Goal: Browse casually: Explore the website without a specific task or goal

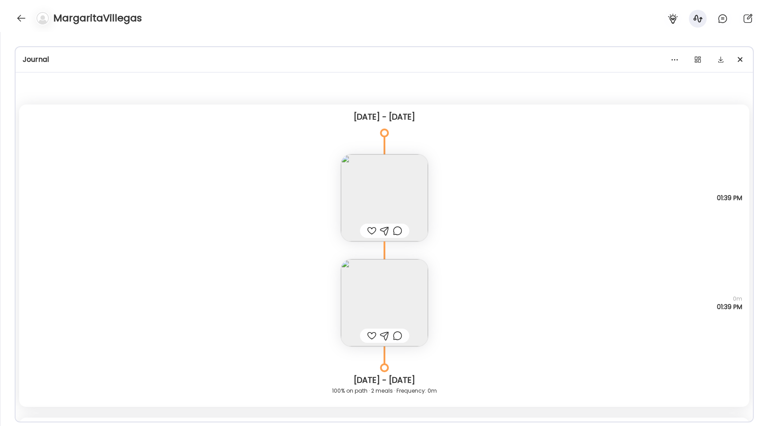
scroll to position [7198, 0]
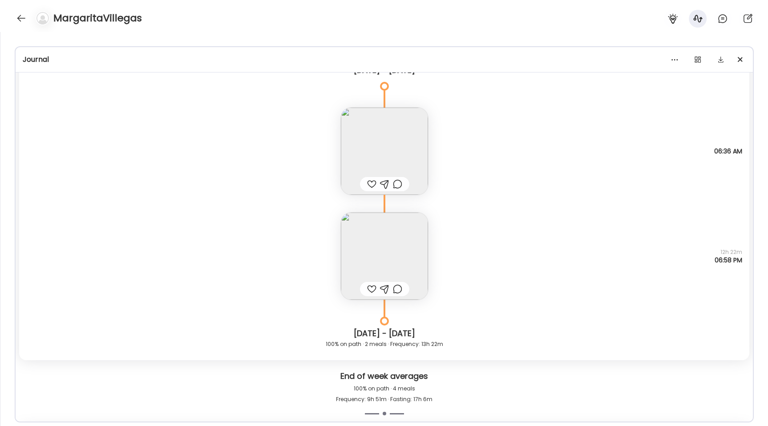
click at [21, 27] on div "MargaritaVillegas" at bounding box center [384, 16] width 768 height 32
click at [21, 19] on div at bounding box center [21, 18] width 14 height 14
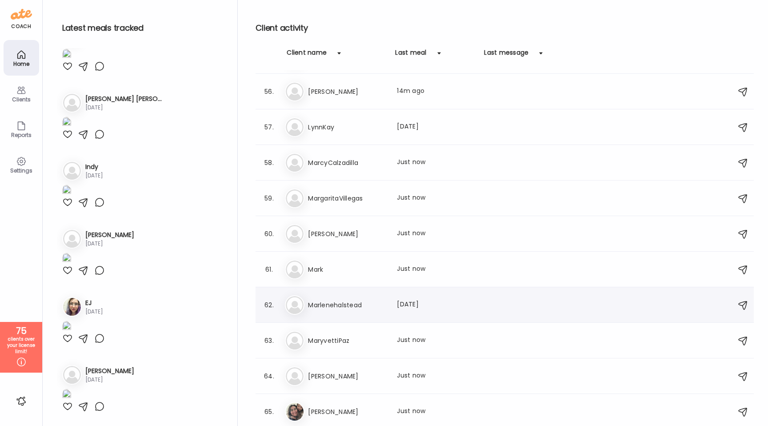
scroll to position [1947, 0]
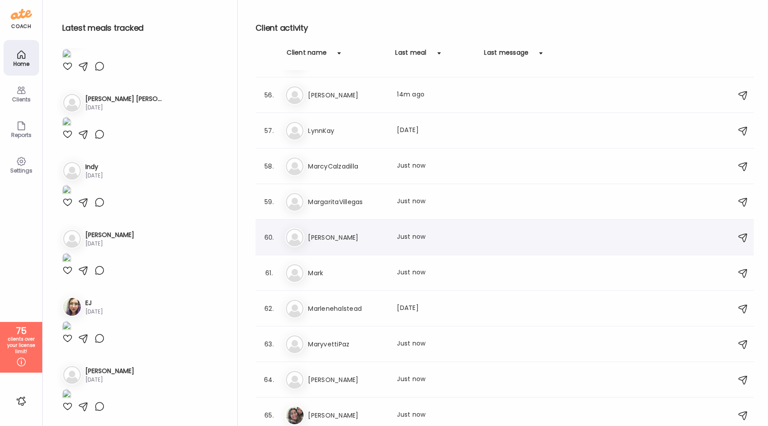
click at [358, 243] on div "Ma [PERSON_NAME] Last meal: Just now" at bounding box center [506, 237] width 442 height 20
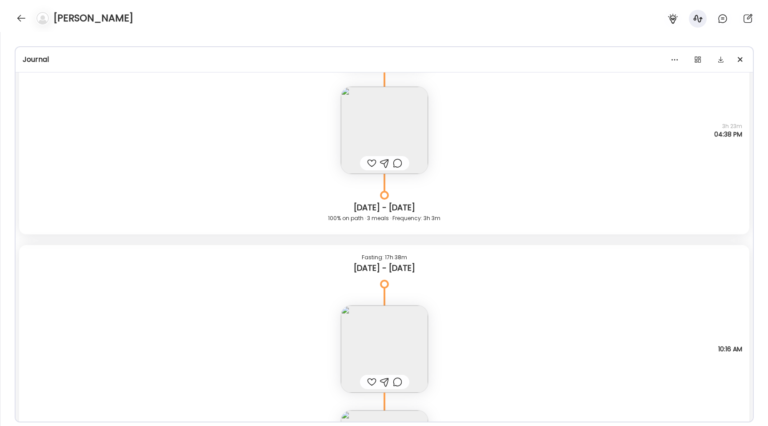
scroll to position [12468, 0]
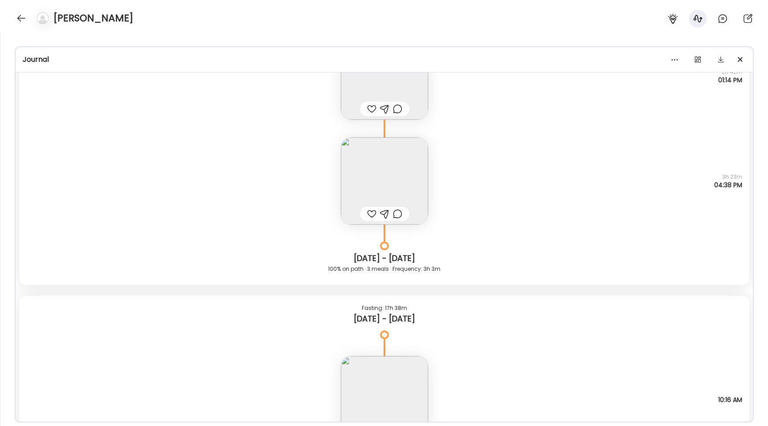
click at [380, 148] on img at bounding box center [384, 180] width 87 height 87
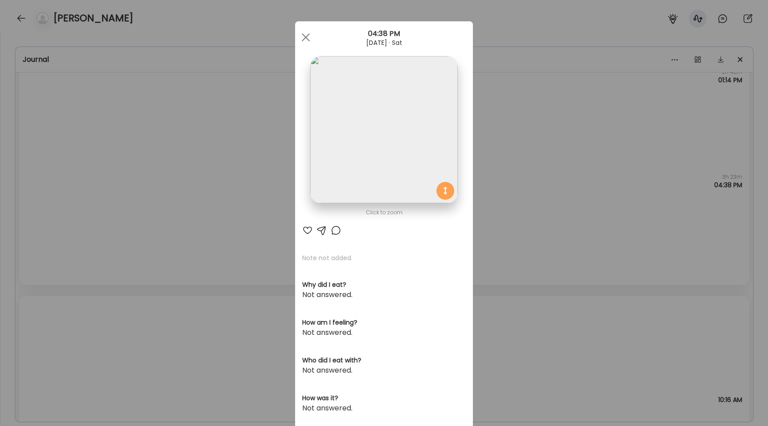
click at [358, 113] on img at bounding box center [383, 129] width 147 height 147
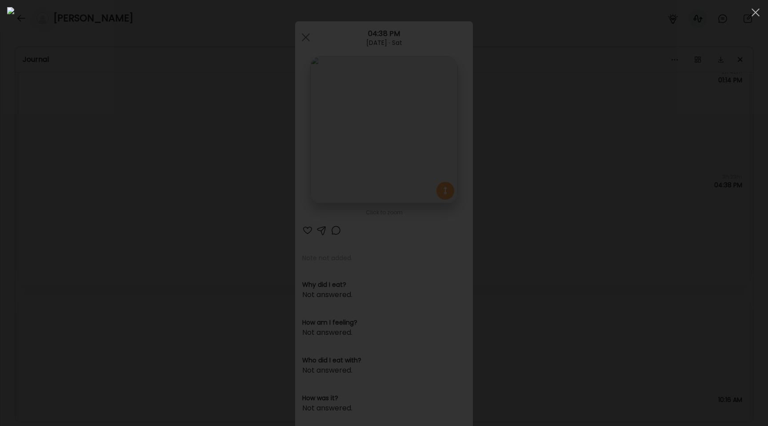
click at [133, 180] on div at bounding box center [383, 212] width 753 height 411
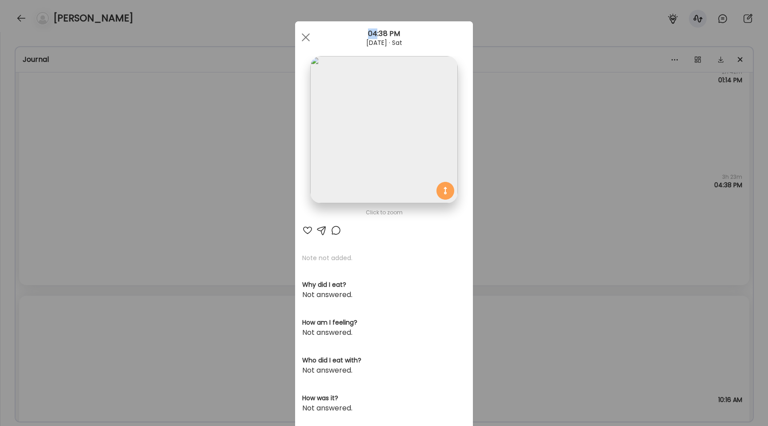
click at [133, 180] on div "Ate Coach Dashboard Wahoo! It’s official Take a moment to set up your Coach Pro…" at bounding box center [384, 213] width 768 height 426
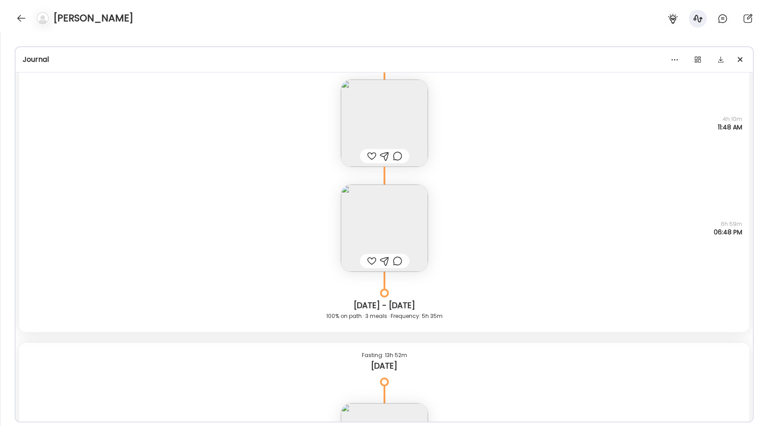
scroll to position [14865, 0]
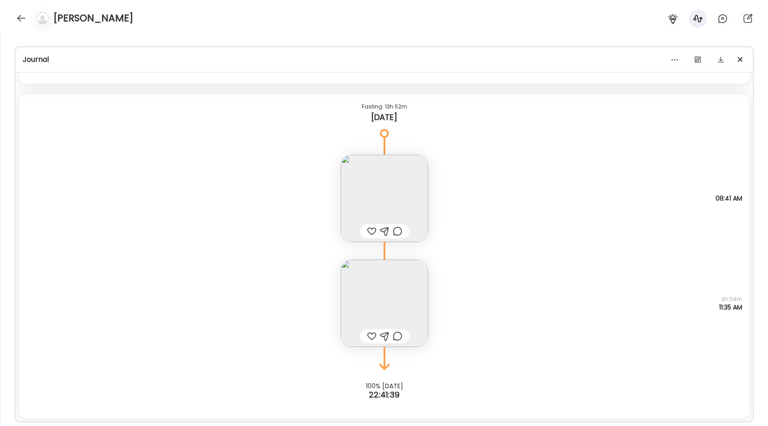
click at [383, 177] on img at bounding box center [384, 198] width 87 height 87
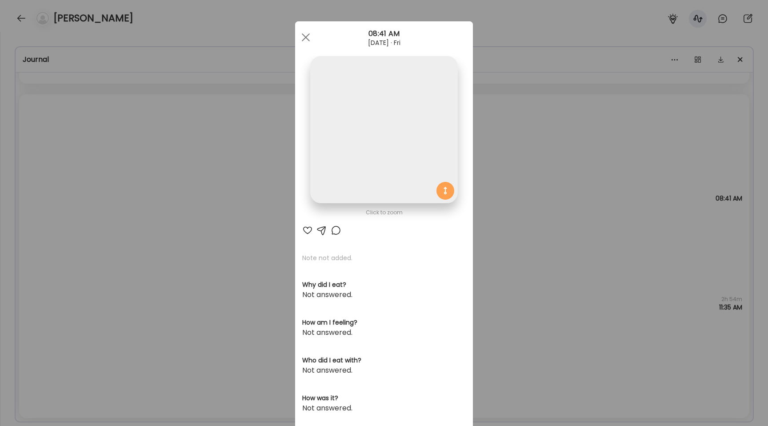
click at [370, 139] on img at bounding box center [383, 129] width 147 height 147
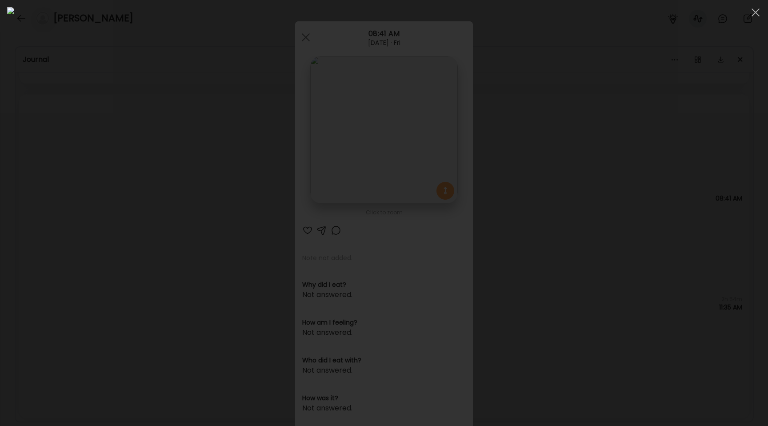
click at [125, 249] on div at bounding box center [383, 212] width 753 height 411
click at [125, 249] on div "Ate Coach Dashboard Wahoo! It’s official Take a moment to set up your Coach Pro…" at bounding box center [384, 213] width 768 height 426
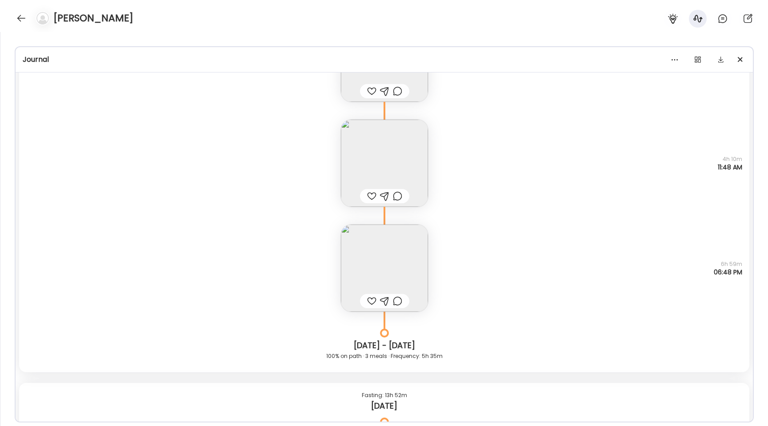
scroll to position [14575, 0]
click at [22, 22] on div at bounding box center [21, 18] width 14 height 14
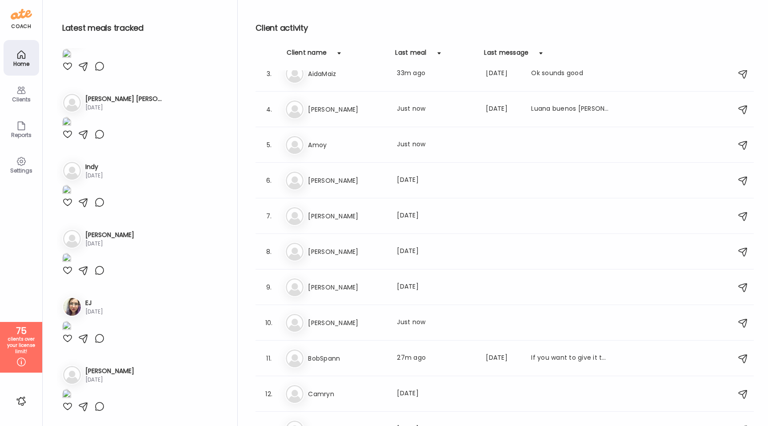
scroll to position [102, 0]
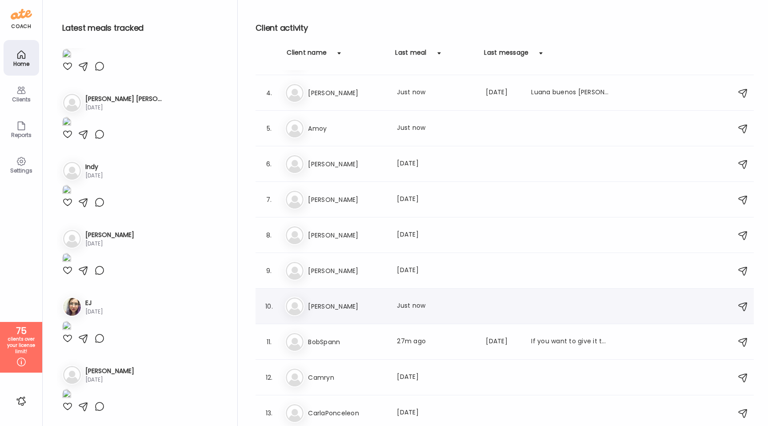
click at [341, 305] on h3 "[PERSON_NAME]" at bounding box center [347, 306] width 78 height 11
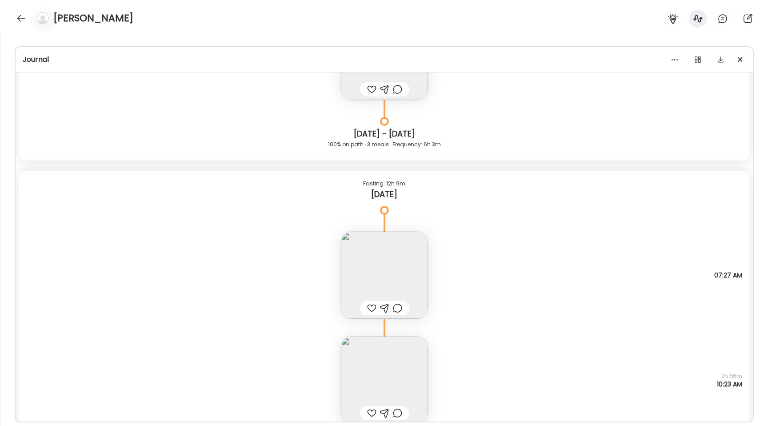
scroll to position [12658, 0]
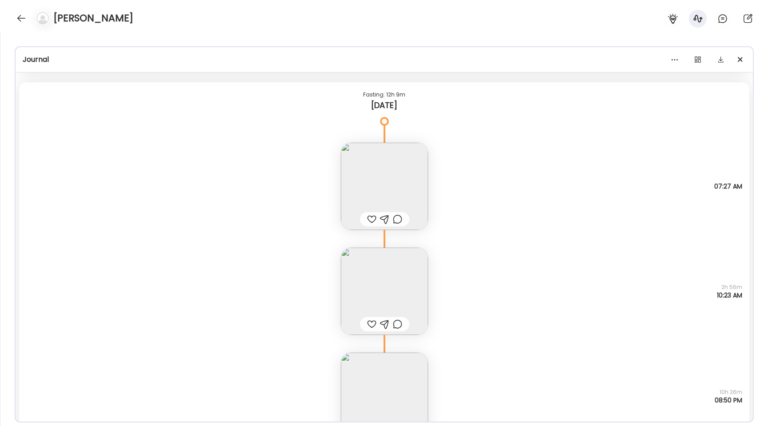
click at [366, 280] on img at bounding box center [384, 290] width 87 height 87
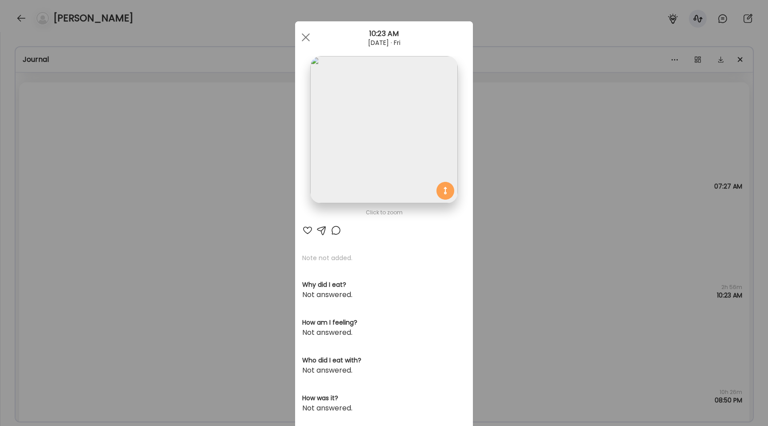
click at [340, 155] on img at bounding box center [383, 129] width 147 height 147
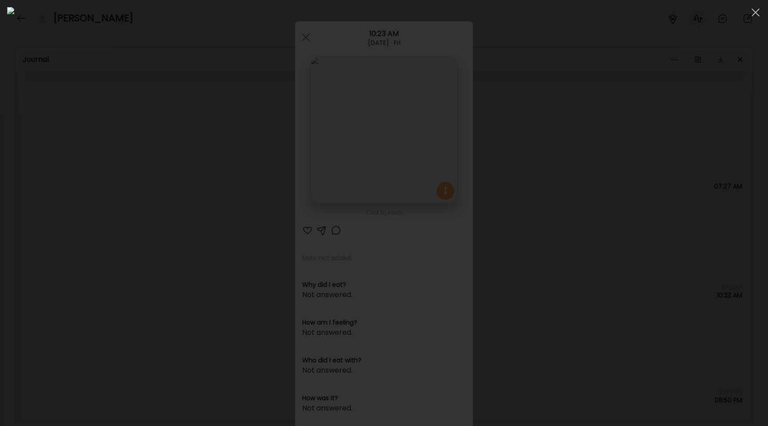
click at [87, 186] on div at bounding box center [383, 212] width 753 height 411
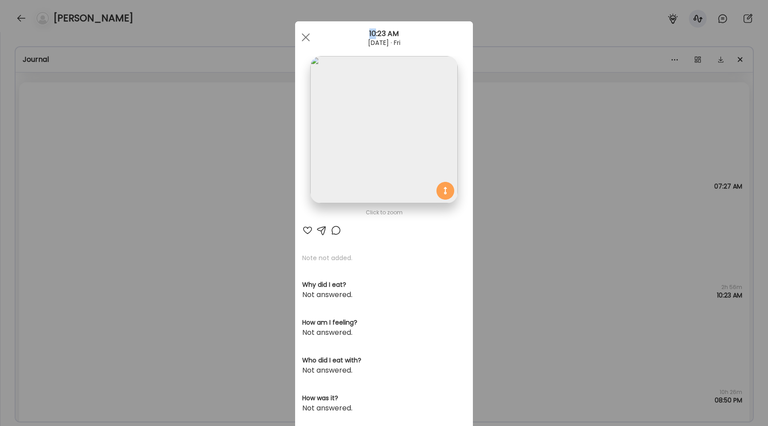
click at [87, 186] on div "Ate Coach Dashboard Wahoo! It’s official Take a moment to set up your Coach Pro…" at bounding box center [384, 213] width 768 height 426
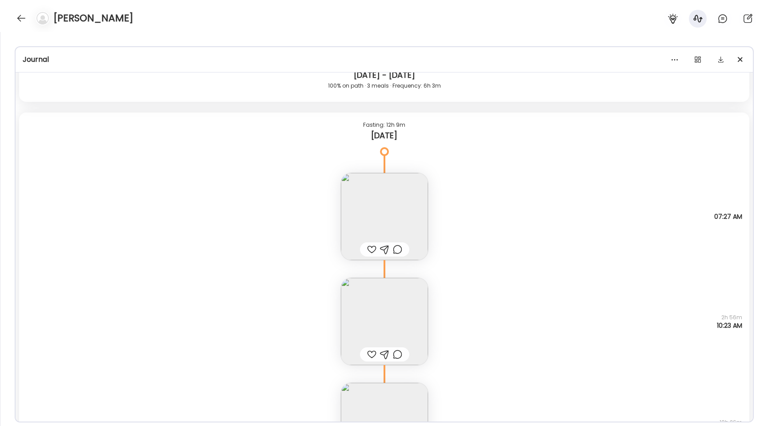
scroll to position [12601, 0]
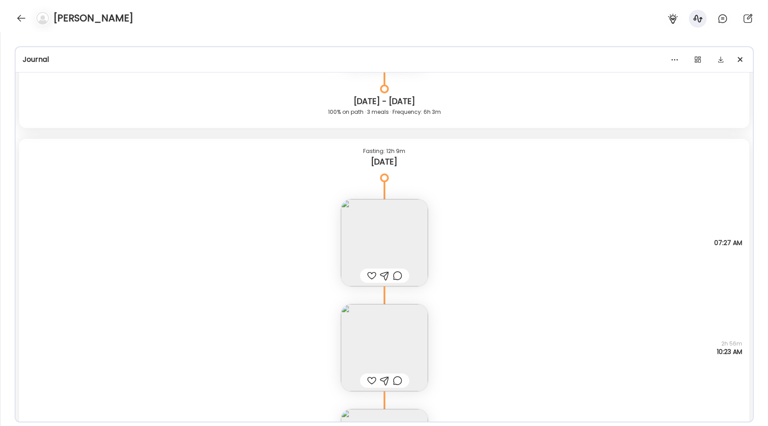
click at [377, 229] on img at bounding box center [384, 242] width 87 height 87
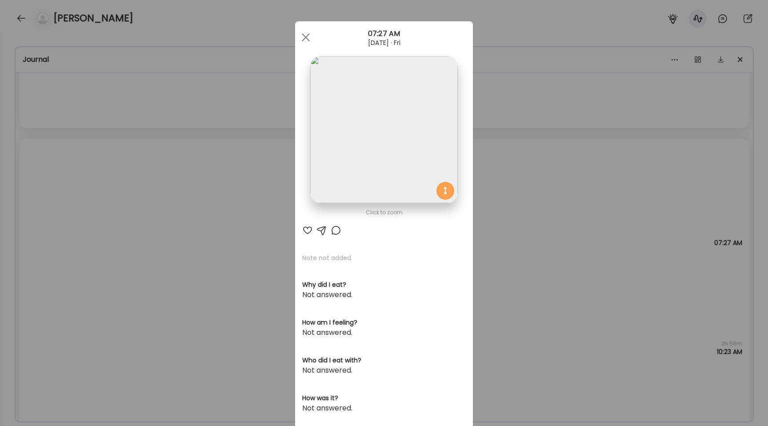
click at [382, 138] on img at bounding box center [383, 129] width 147 height 147
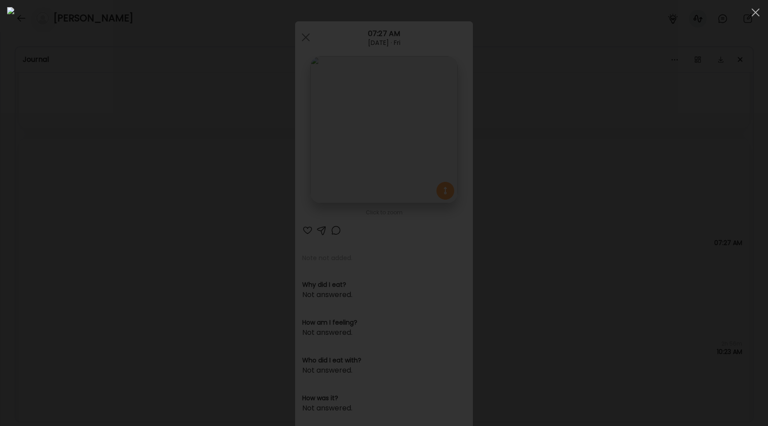
click at [166, 233] on div at bounding box center [383, 212] width 753 height 411
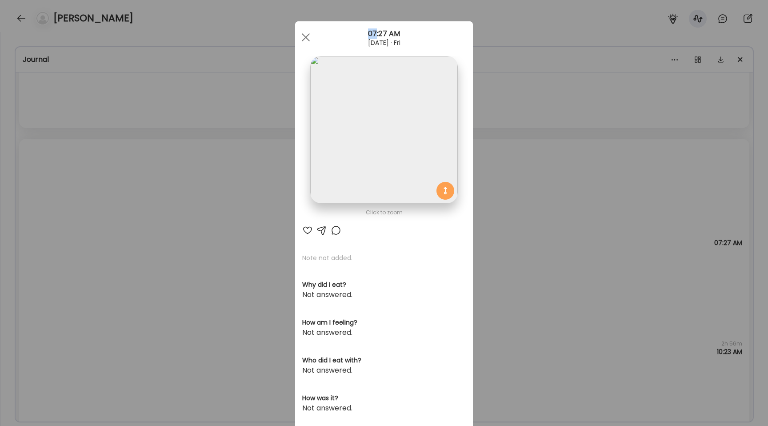
click at [166, 233] on div "Ate Coach Dashboard Wahoo! It’s official Take a moment to set up your Coach Pro…" at bounding box center [384, 213] width 768 height 426
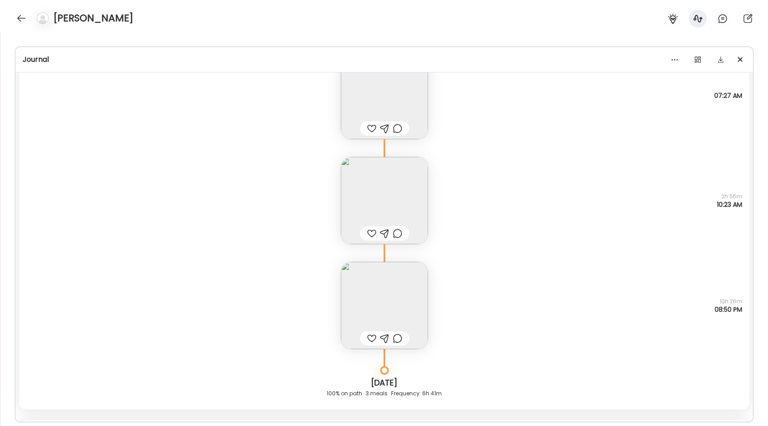
scroll to position [12752, 0]
click at [382, 320] on img at bounding box center [384, 301] width 87 height 87
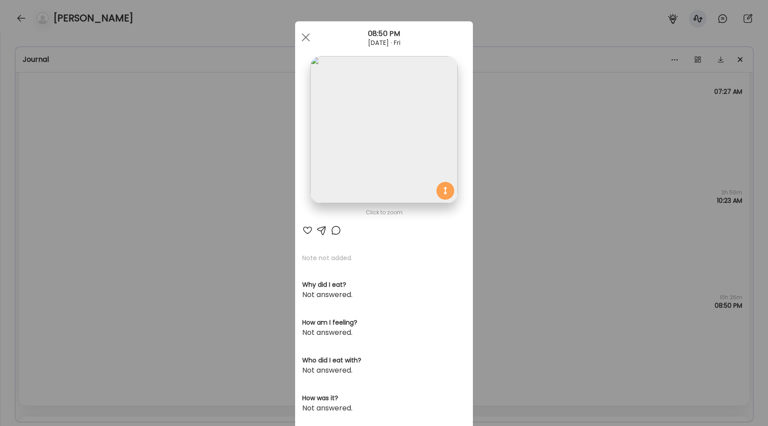
click at [369, 139] on img at bounding box center [383, 129] width 147 height 147
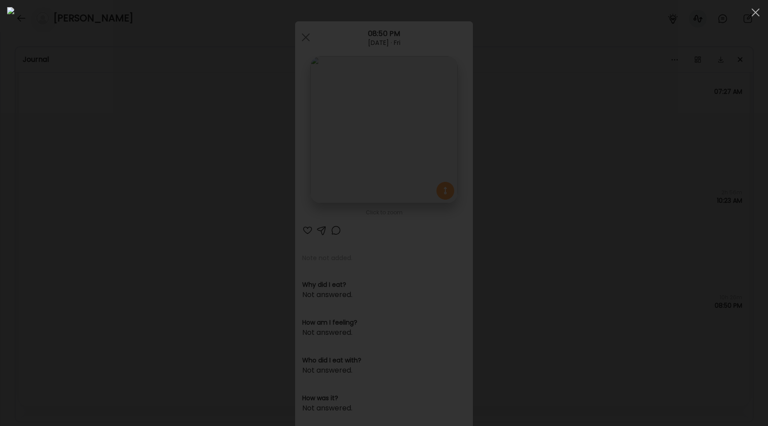
click at [106, 207] on div at bounding box center [383, 212] width 753 height 411
click at [106, 207] on div "Ate Coach Dashboard Wahoo! It’s official Take a moment to set up your Coach Pro…" at bounding box center [384, 213] width 768 height 426
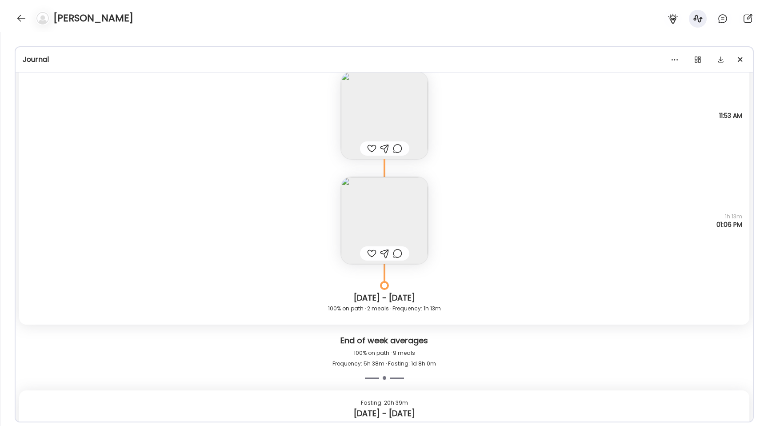
scroll to position [10633, 0]
click at [392, 211] on img at bounding box center [384, 224] width 87 height 87
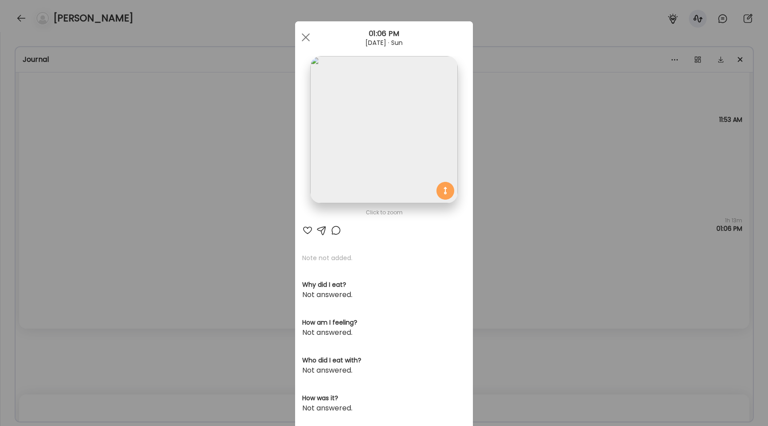
click at [379, 154] on img at bounding box center [383, 129] width 147 height 147
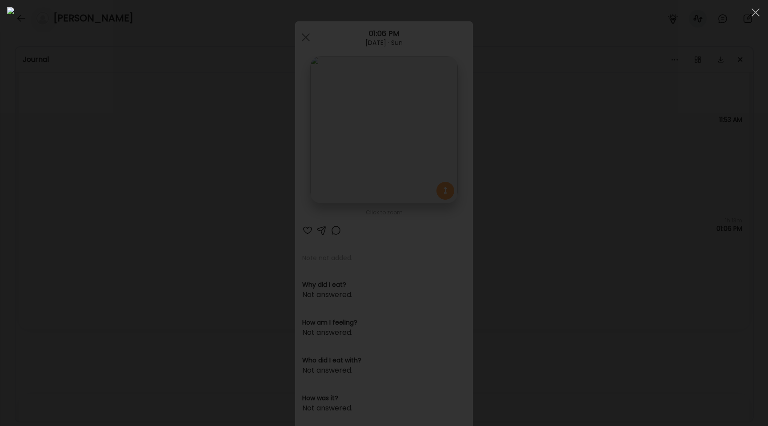
click at [163, 175] on div at bounding box center [383, 212] width 753 height 411
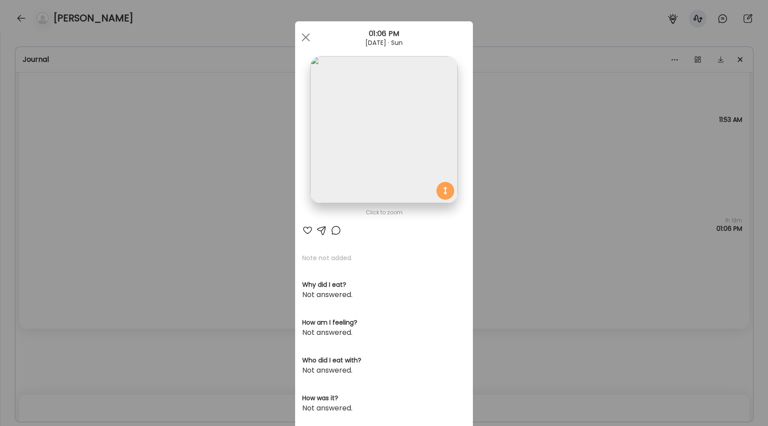
click at [163, 175] on div "Ate Coach Dashboard Wahoo! It’s official Take a moment to set up your Coach Pro…" at bounding box center [384, 213] width 768 height 426
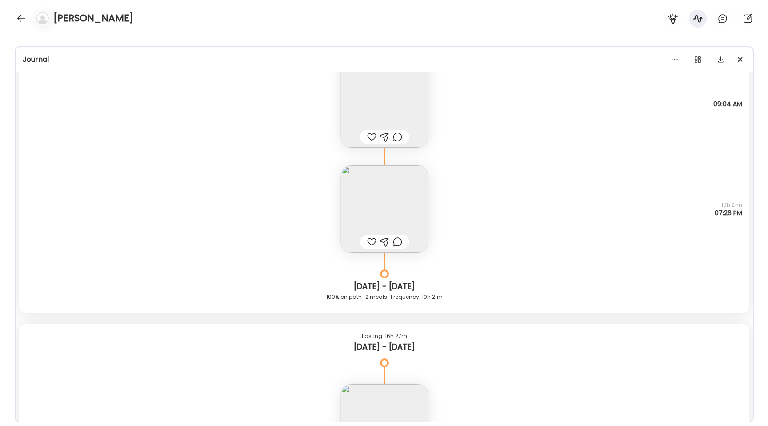
scroll to position [10323, 0]
click at [384, 220] on img at bounding box center [384, 211] width 87 height 87
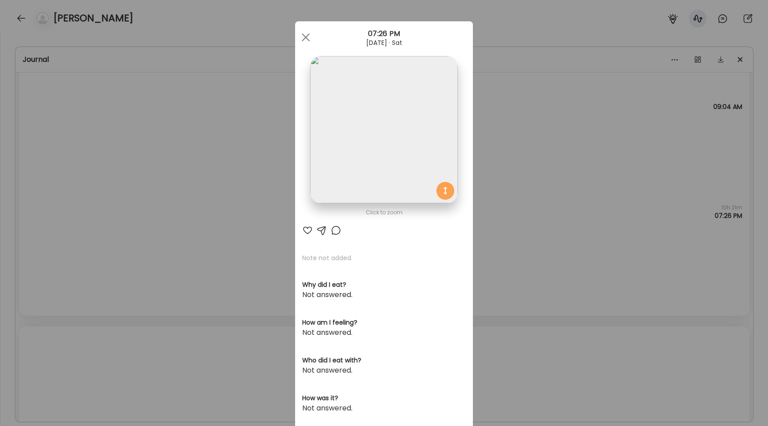
click at [353, 155] on img at bounding box center [383, 129] width 147 height 147
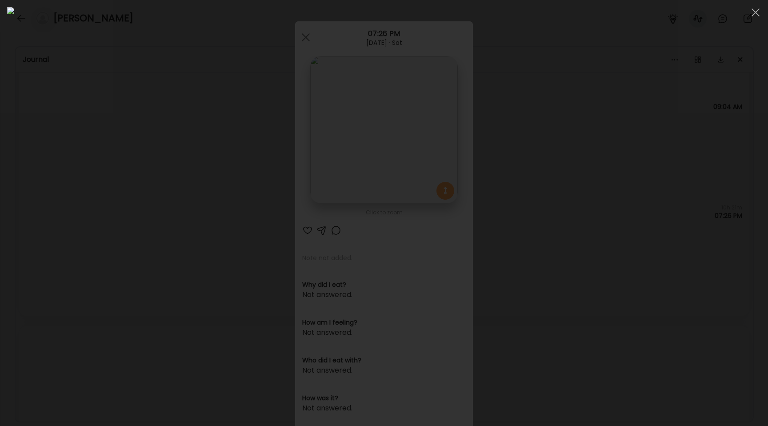
click at [128, 147] on div at bounding box center [383, 212] width 753 height 411
click at [128, 147] on div "Ate Coach Dashboard Wahoo! It’s official Take a moment to set up your Coach Pro…" at bounding box center [384, 213] width 768 height 426
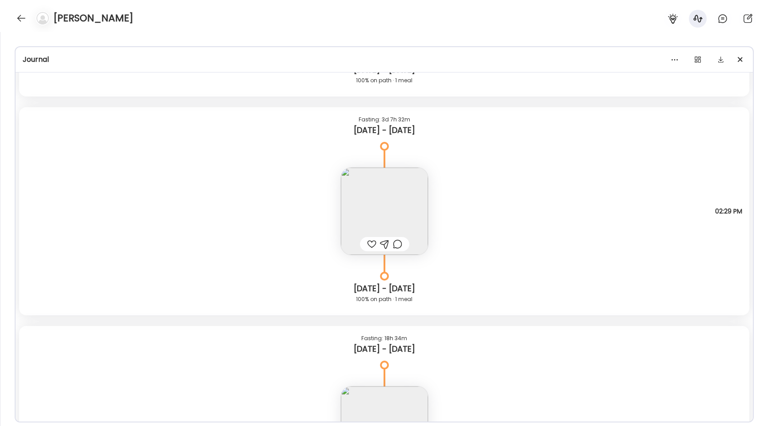
scroll to position [10001, 0]
click at [368, 201] on img at bounding box center [384, 210] width 87 height 87
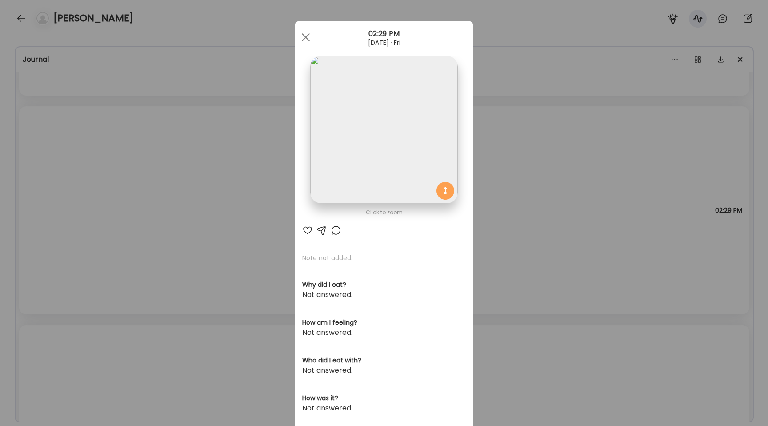
click at [360, 150] on img at bounding box center [383, 129] width 147 height 147
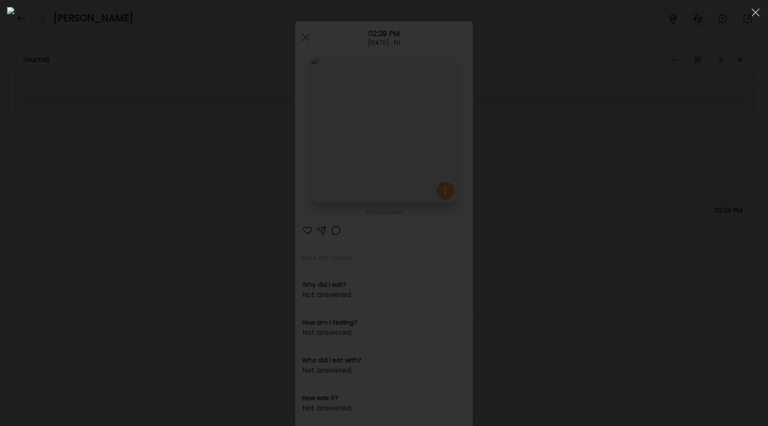
click at [89, 160] on div at bounding box center [383, 212] width 753 height 411
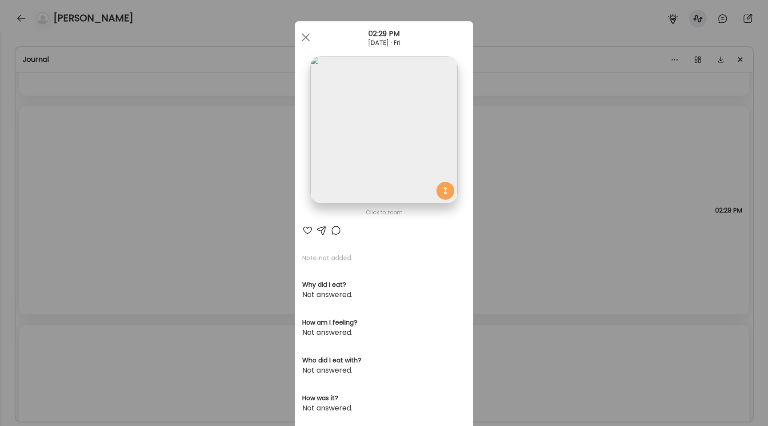
click at [89, 160] on div "Ate Coach Dashboard Wahoo! It’s official Take a moment to set up your Coach Pro…" at bounding box center [384, 213] width 768 height 426
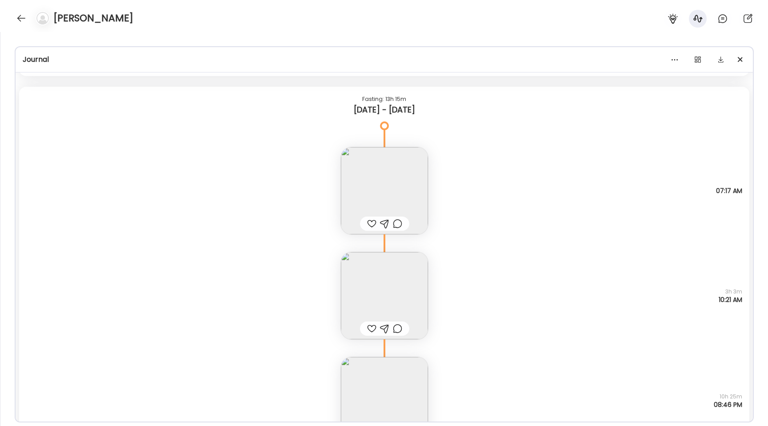
scroll to position [7495, 0]
click at [372, 286] on img at bounding box center [384, 301] width 87 height 87
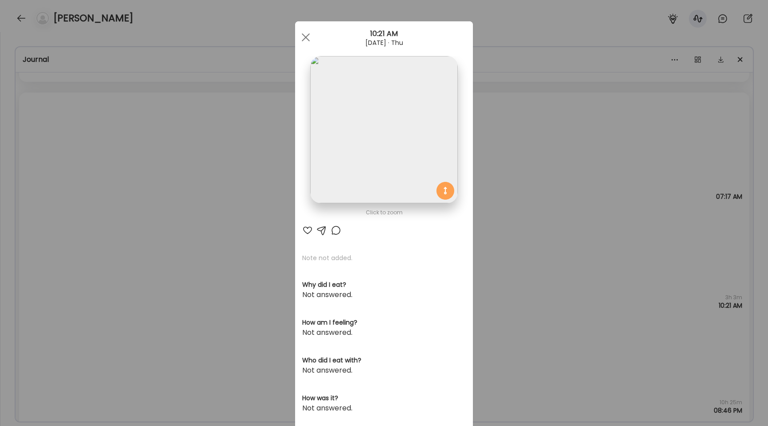
click at [366, 132] on img at bounding box center [383, 129] width 147 height 147
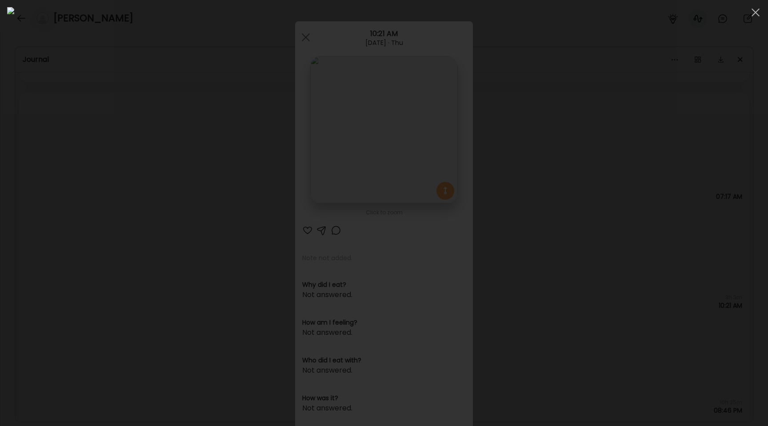
click at [152, 229] on div at bounding box center [383, 212] width 753 height 411
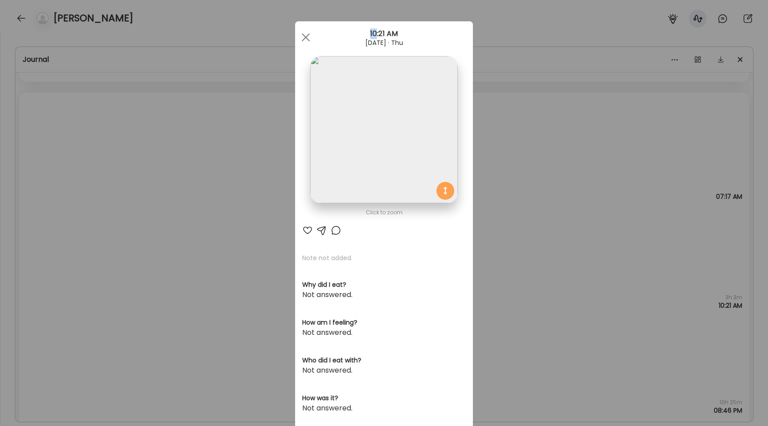
click at [152, 229] on div "Ate Coach Dashboard Wahoo! It’s official Take a moment to set up your Coach Pro…" at bounding box center [384, 213] width 768 height 426
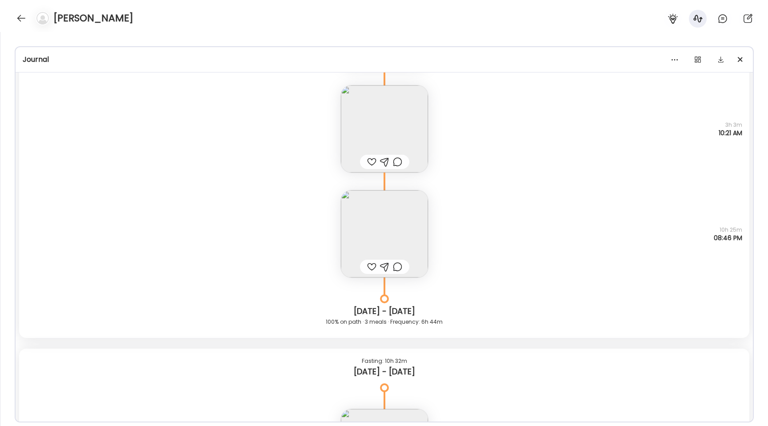
scroll to position [7759, 0]
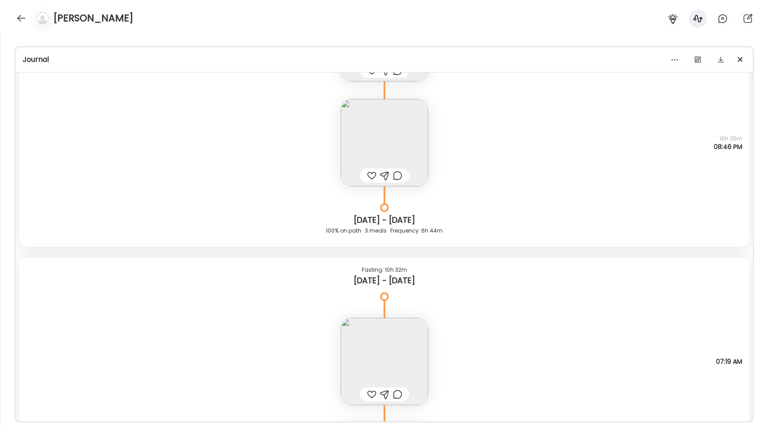
click at [343, 154] on img at bounding box center [384, 142] width 87 height 87
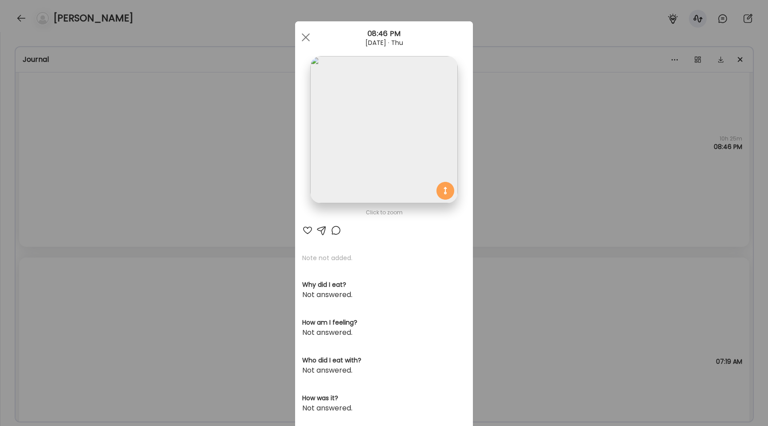
click at [356, 105] on img at bounding box center [383, 129] width 147 height 147
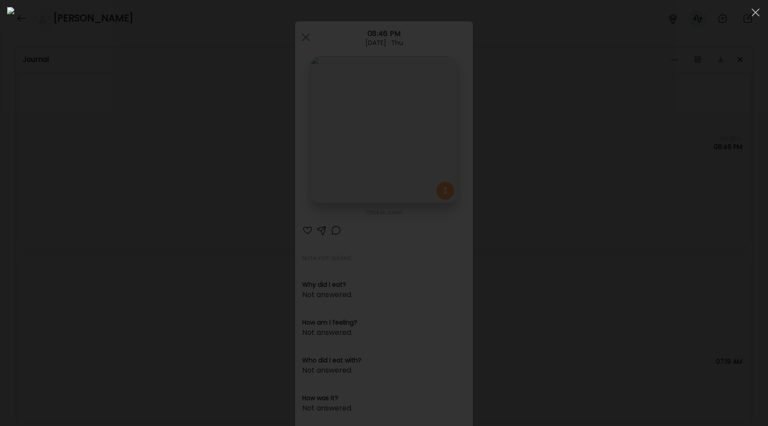
click at [106, 183] on div at bounding box center [383, 212] width 753 height 411
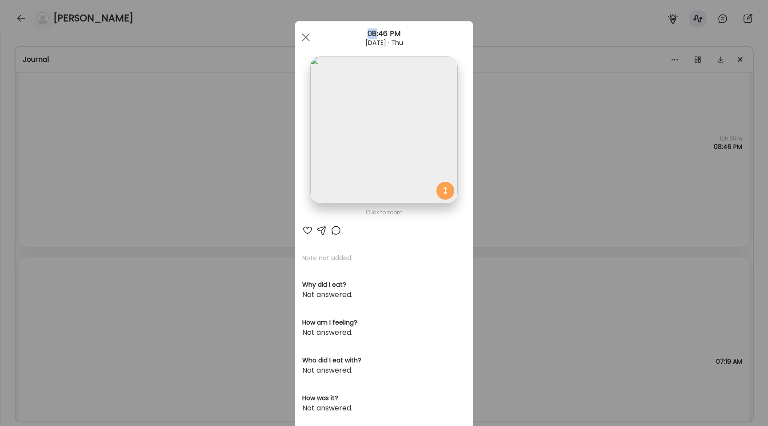
click at [106, 183] on div "Ate Coach Dashboard Wahoo! It’s official Take a moment to set up your Coach Pro…" at bounding box center [384, 213] width 768 height 426
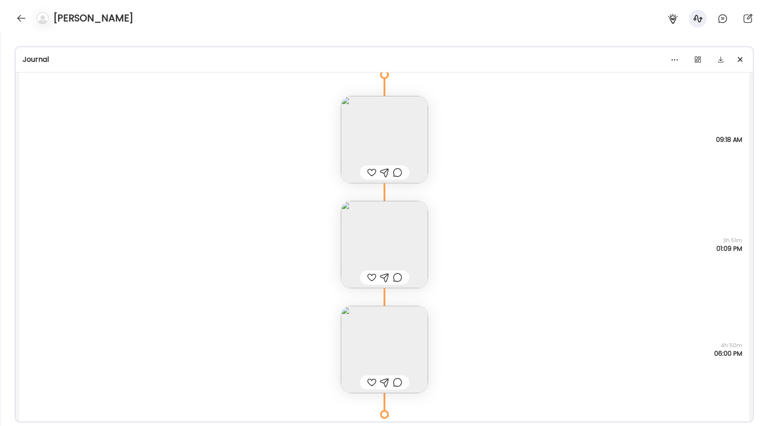
scroll to position [8564, 0]
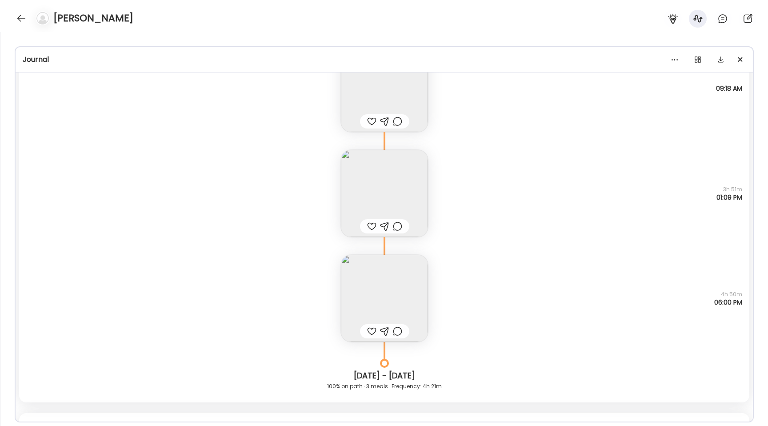
click at [343, 171] on img at bounding box center [384, 193] width 87 height 87
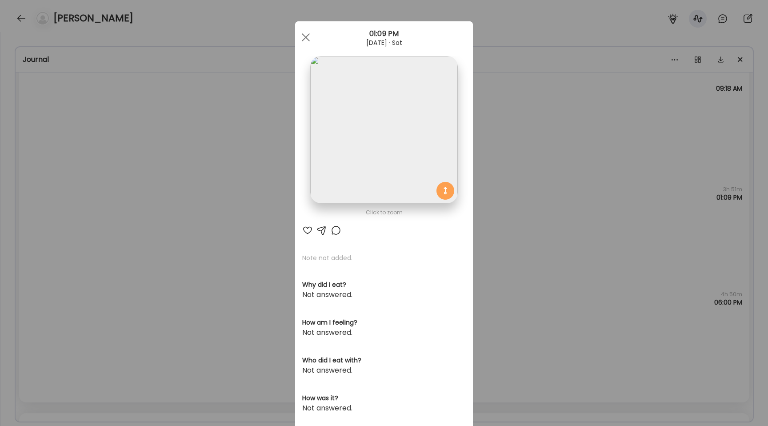
click at [347, 147] on img at bounding box center [383, 129] width 147 height 147
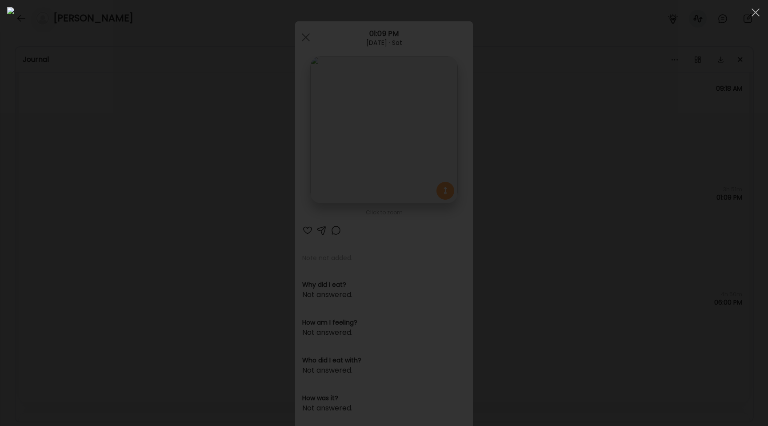
click at [123, 196] on div at bounding box center [383, 212] width 753 height 411
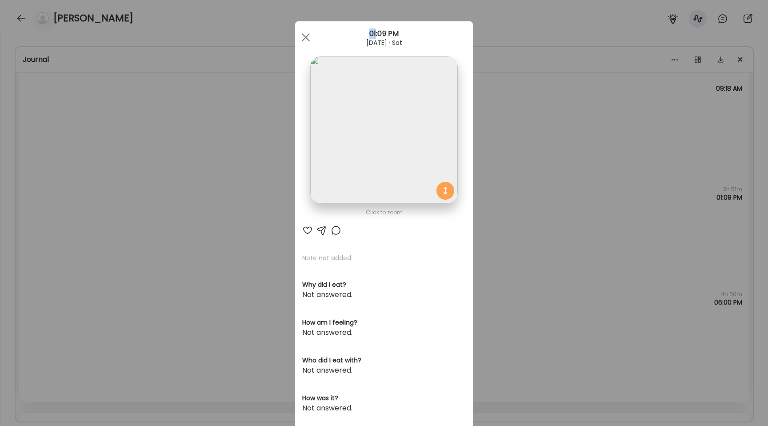
click at [123, 196] on div "Ate Coach Dashboard Wahoo! It’s official Take a moment to set up your Coach Pro…" at bounding box center [384, 213] width 768 height 426
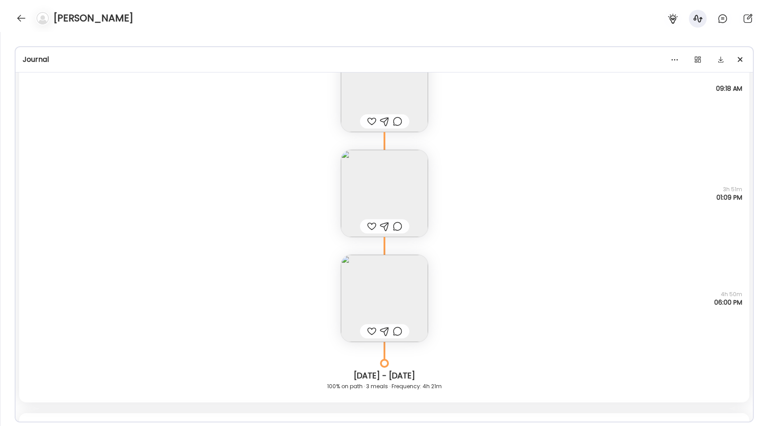
click at [364, 191] on img at bounding box center [384, 193] width 87 height 87
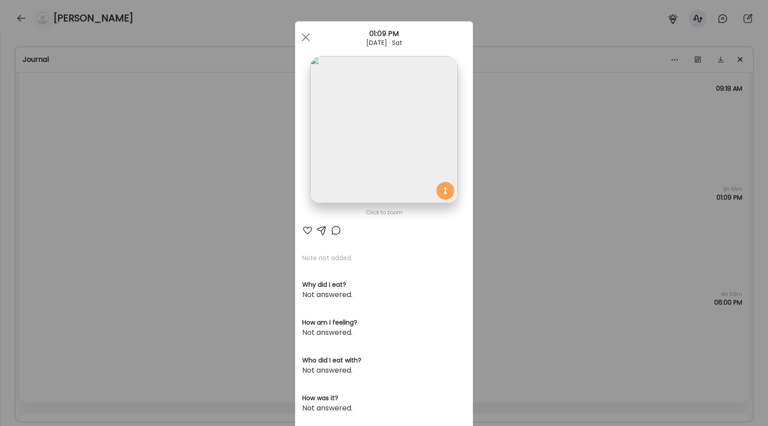
click at [358, 146] on img at bounding box center [383, 129] width 147 height 147
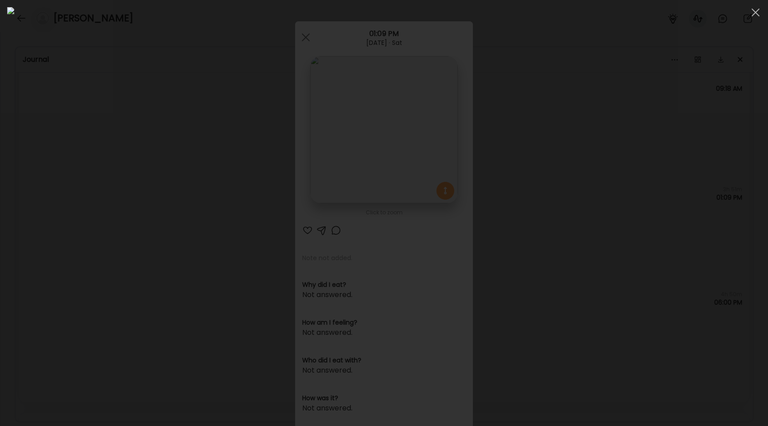
click at [135, 228] on div at bounding box center [383, 212] width 753 height 411
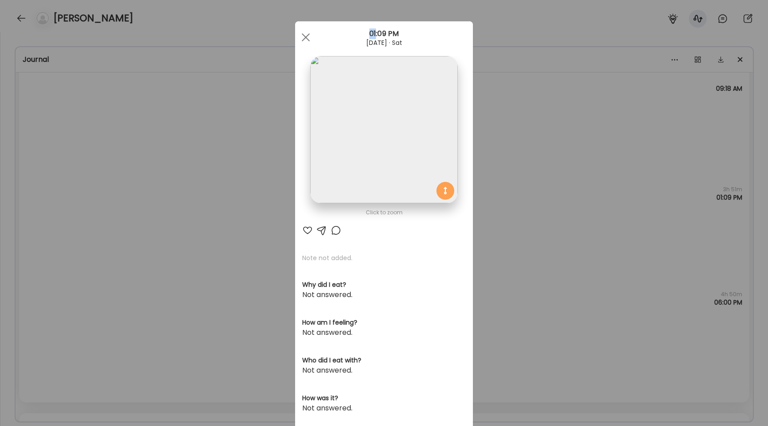
click at [135, 228] on div "Ate Coach Dashboard Wahoo! It’s official Take a moment to set up your Coach Pro…" at bounding box center [384, 213] width 768 height 426
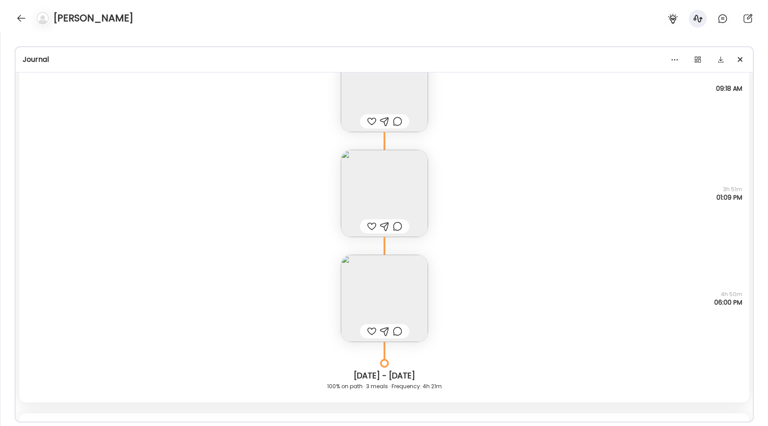
click at [384, 192] on img at bounding box center [384, 193] width 87 height 87
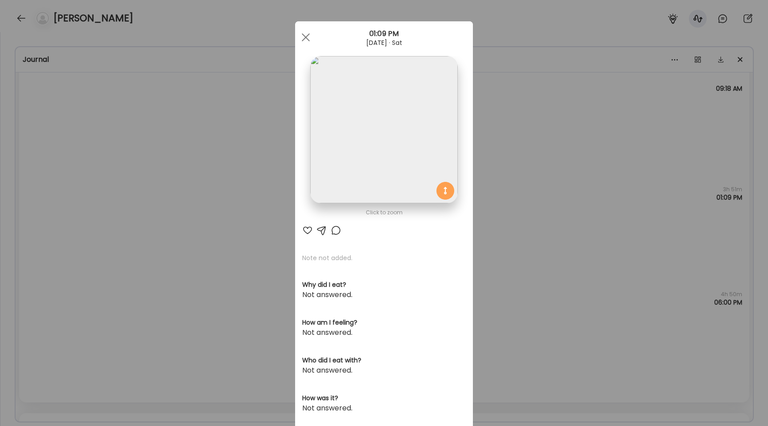
click at [349, 159] on img at bounding box center [383, 129] width 147 height 147
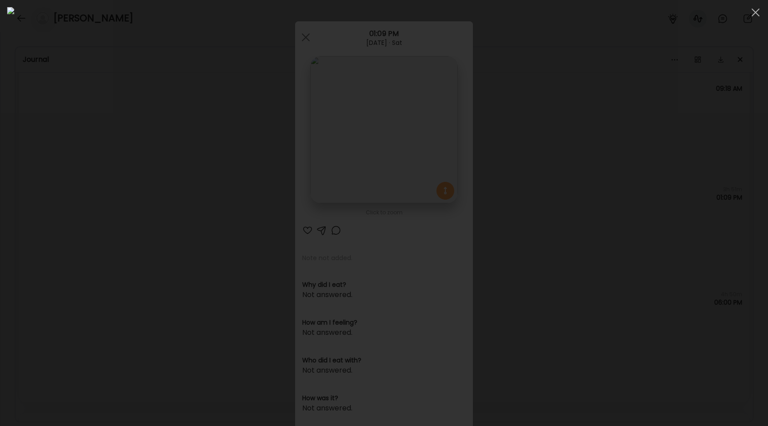
click at [117, 212] on div at bounding box center [383, 212] width 753 height 411
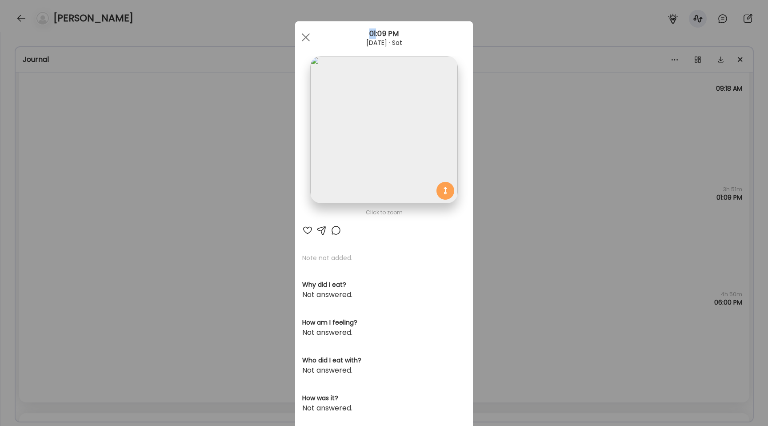
click at [117, 212] on div "Ate Coach Dashboard Wahoo! It’s official Take a moment to set up your Coach Pro…" at bounding box center [384, 213] width 768 height 426
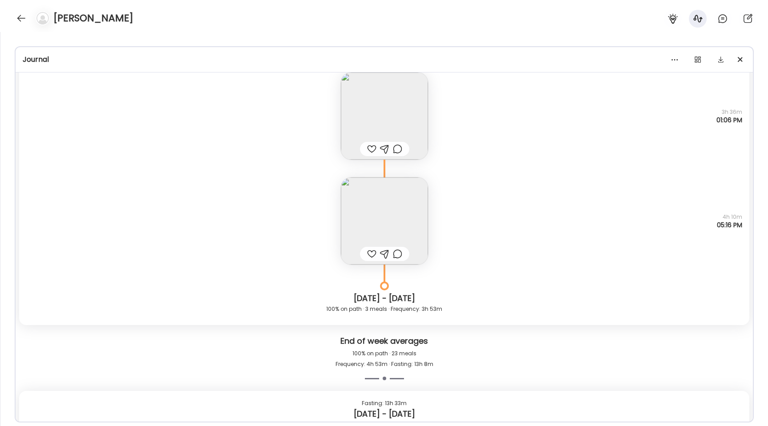
scroll to position [9179, 0]
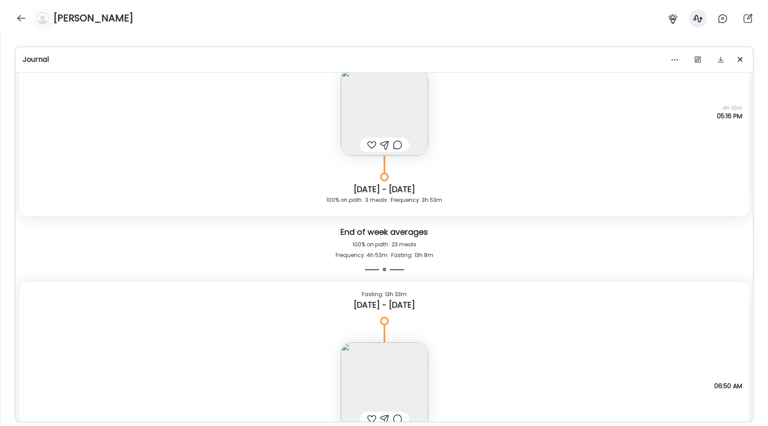
click at [382, 102] on img at bounding box center [384, 111] width 87 height 87
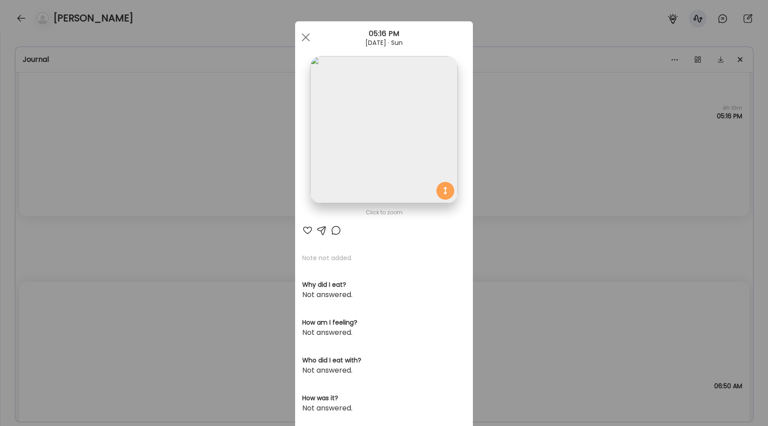
click at [333, 104] on img at bounding box center [383, 129] width 147 height 147
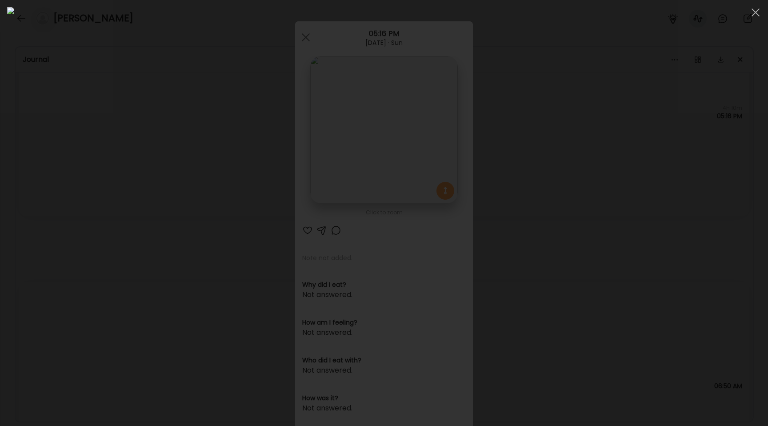
click at [110, 161] on div at bounding box center [383, 212] width 753 height 411
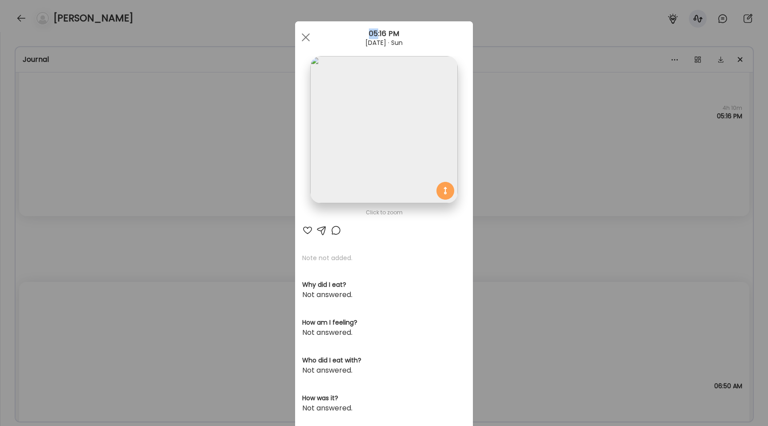
click at [110, 161] on div "Ate Coach Dashboard Wahoo! It’s official Take a moment to set up your Coach Pro…" at bounding box center [384, 213] width 768 height 426
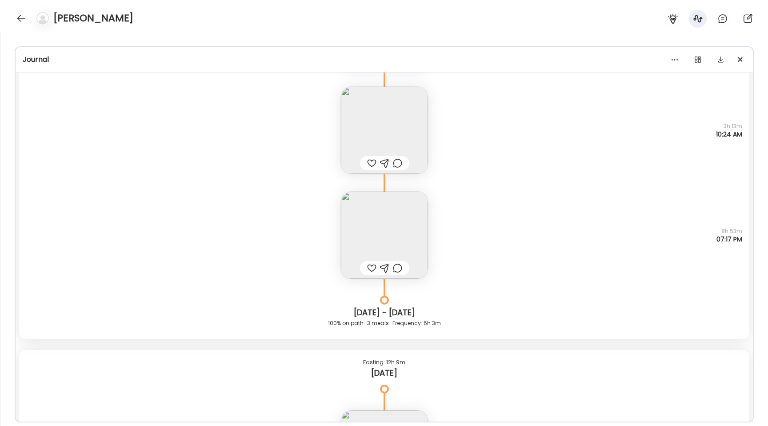
scroll to position [12345, 0]
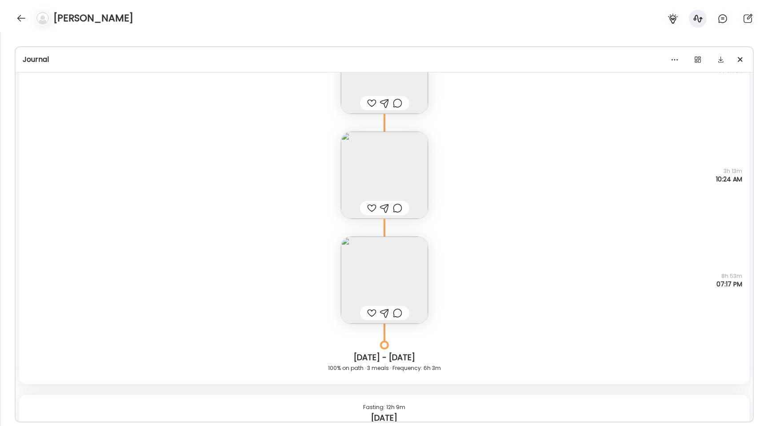
click at [390, 269] on img at bounding box center [384, 279] width 87 height 87
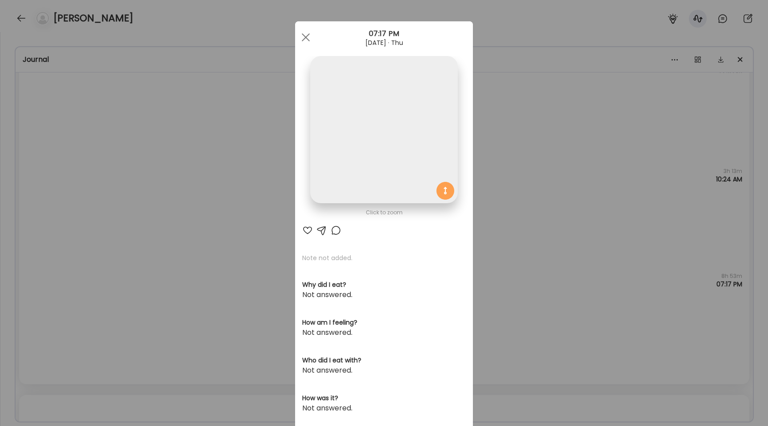
click at [372, 127] on img at bounding box center [383, 129] width 147 height 147
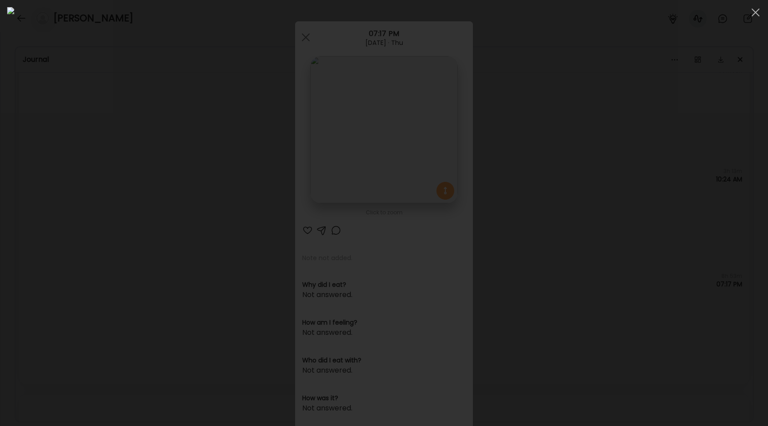
click at [139, 222] on div at bounding box center [383, 212] width 753 height 411
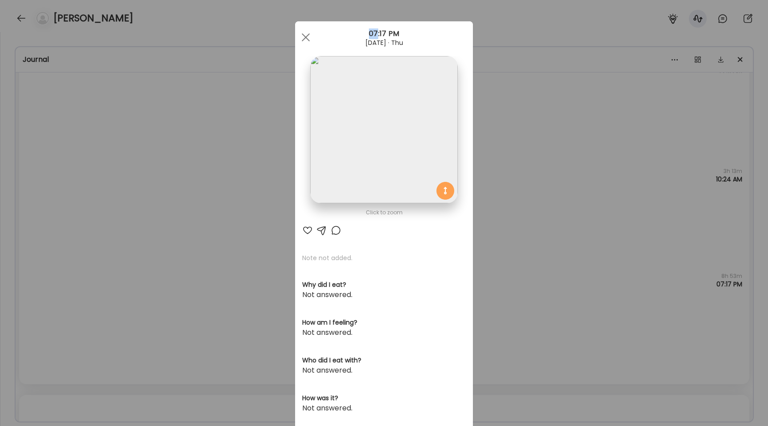
click at [139, 222] on div "Ate Coach Dashboard Wahoo! It’s official Take a moment to set up your Coach Pro…" at bounding box center [384, 213] width 768 height 426
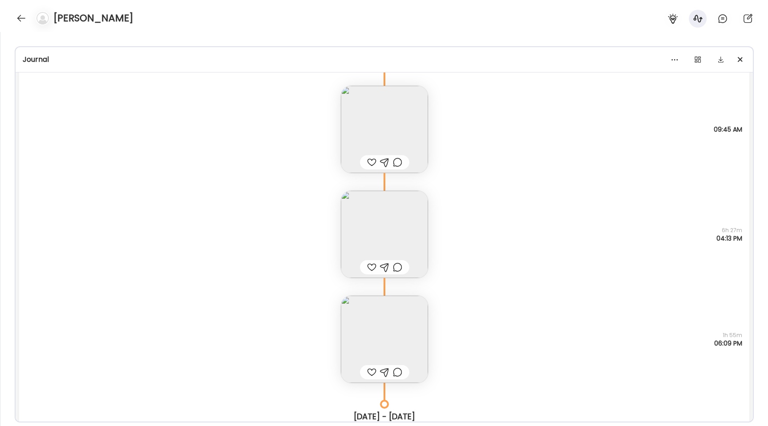
scroll to position [11356, 0]
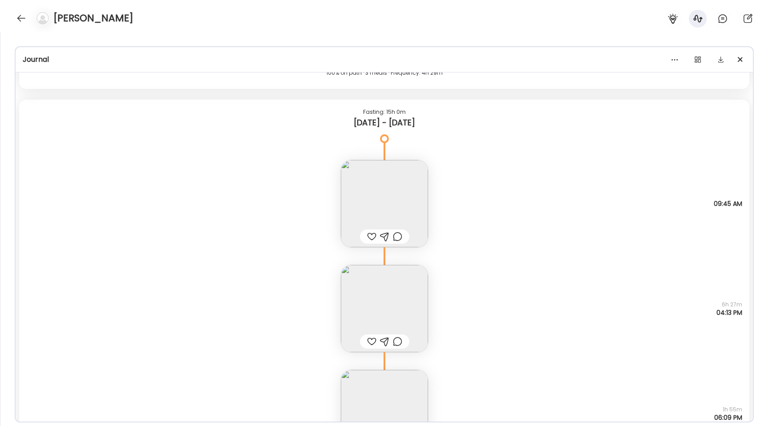
click at [385, 313] on img at bounding box center [384, 308] width 87 height 87
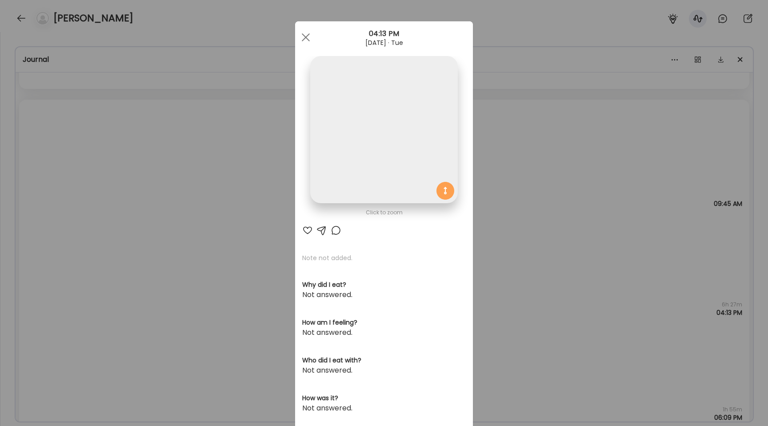
click at [358, 157] on img at bounding box center [383, 129] width 147 height 147
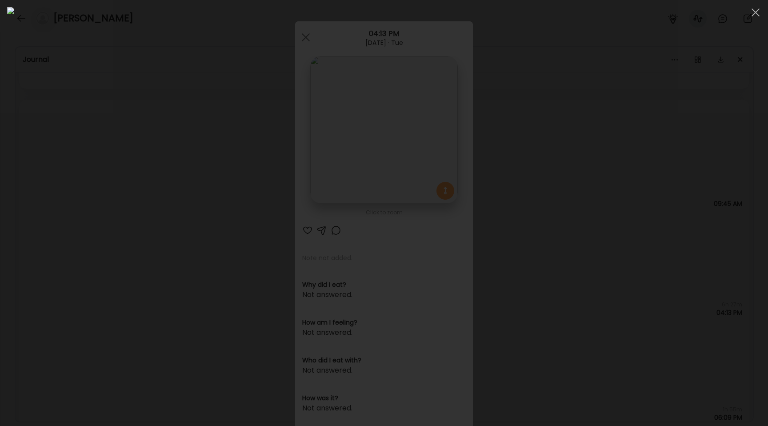
click at [146, 192] on div at bounding box center [383, 212] width 753 height 411
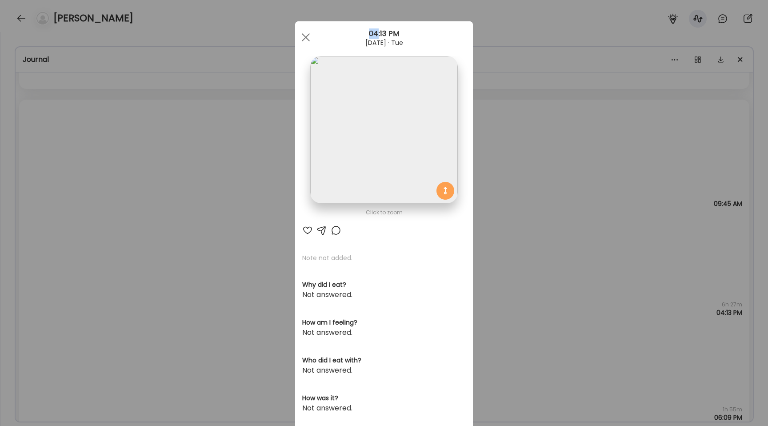
click at [146, 192] on div "Ate Coach Dashboard Wahoo! It’s official Take a moment to set up your Coach Pro…" at bounding box center [384, 213] width 768 height 426
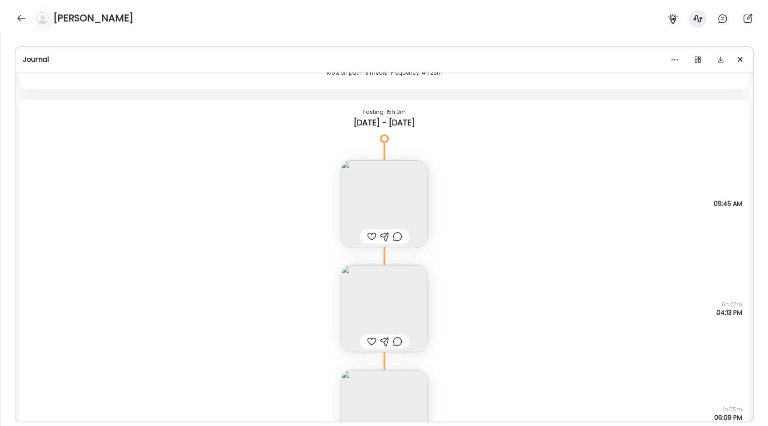
click at [389, 207] on img at bounding box center [384, 203] width 87 height 87
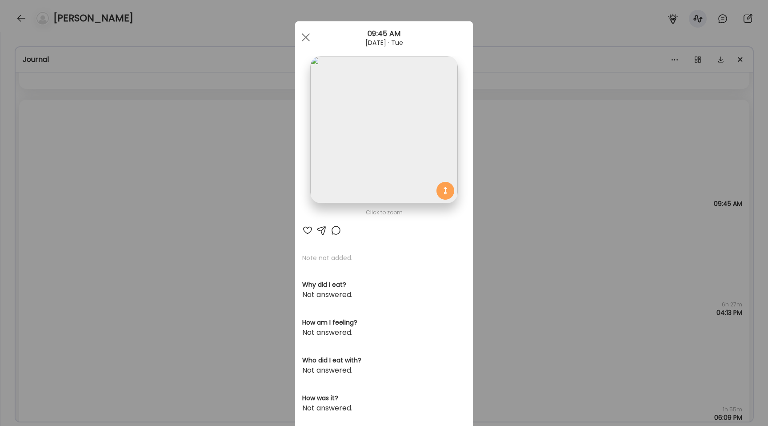
click at [345, 139] on img at bounding box center [383, 129] width 147 height 147
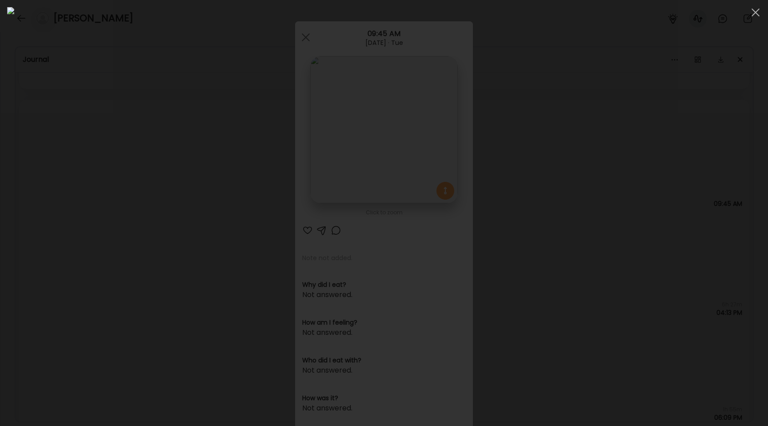
click at [71, 191] on div at bounding box center [383, 212] width 753 height 411
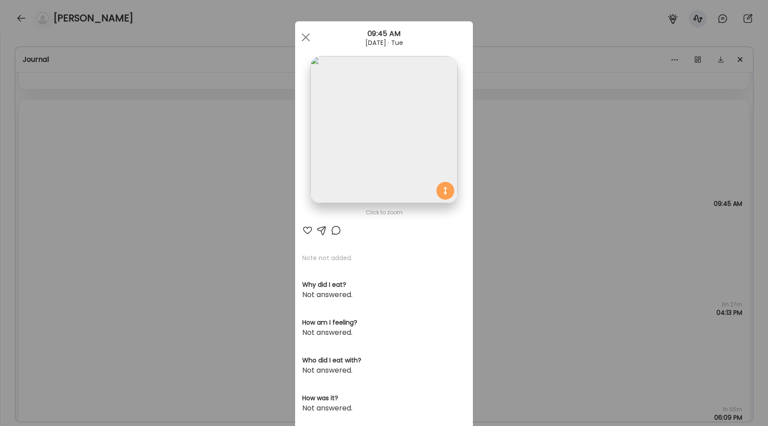
click at [366, 129] on img at bounding box center [383, 129] width 147 height 147
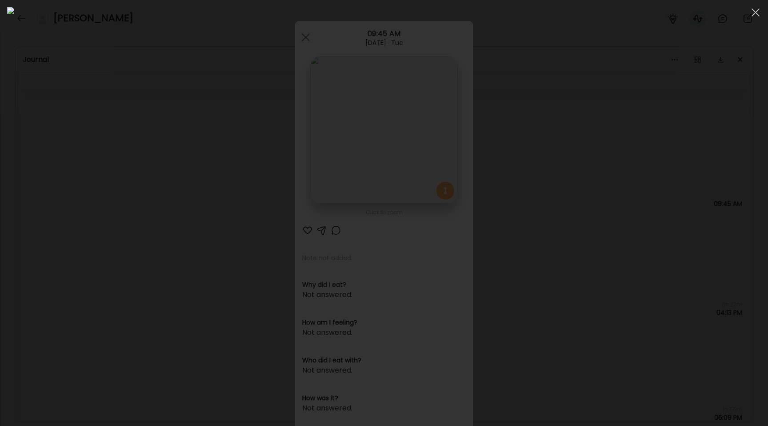
click at [95, 190] on div at bounding box center [383, 212] width 753 height 411
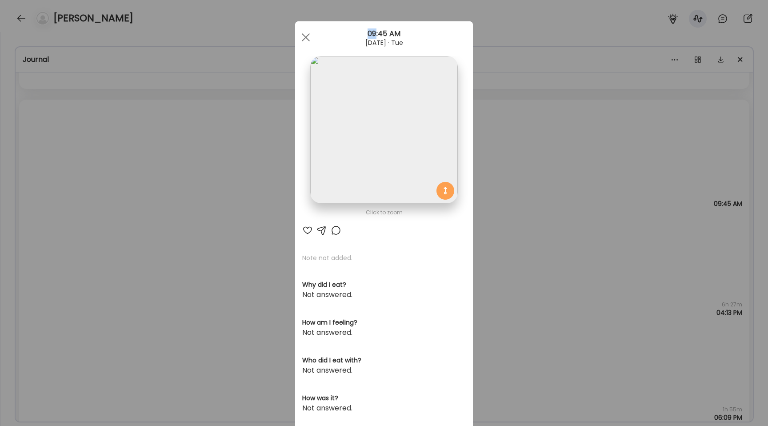
click at [95, 190] on div "Ate Coach Dashboard Wahoo! It’s official Take a moment to set up your Coach Pro…" at bounding box center [384, 213] width 768 height 426
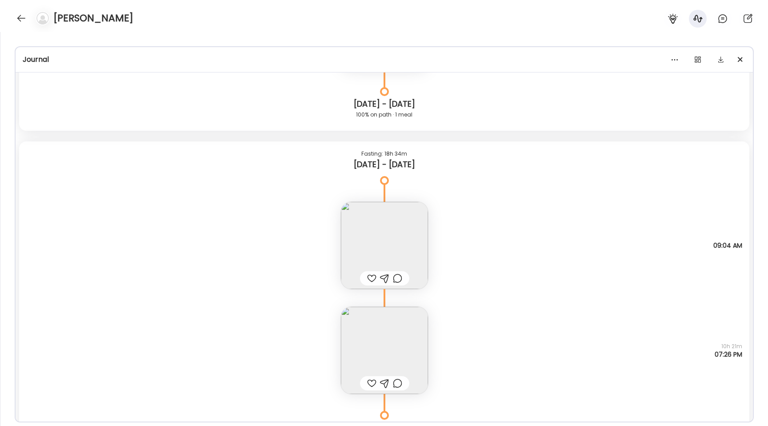
scroll to position [10138, 0]
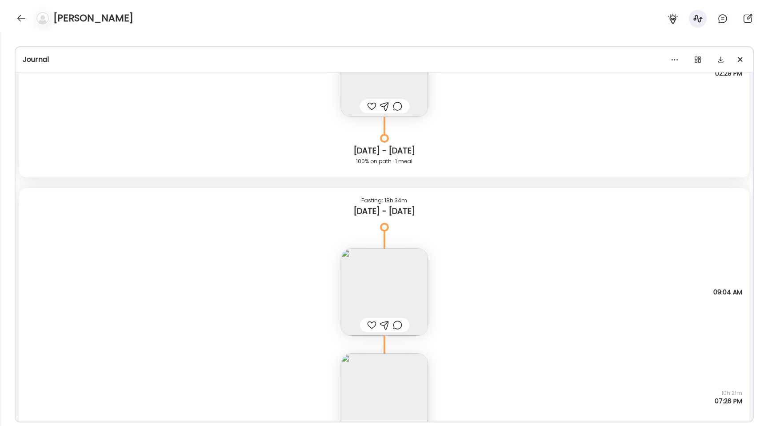
click at [367, 291] on img at bounding box center [384, 291] width 87 height 87
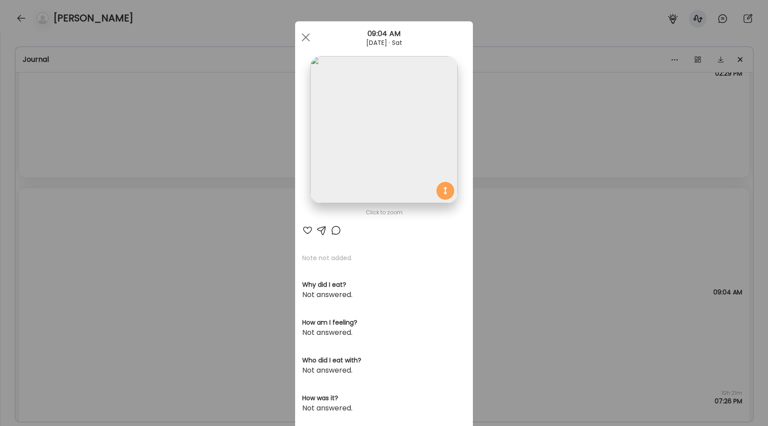
click at [356, 156] on img at bounding box center [383, 129] width 147 height 147
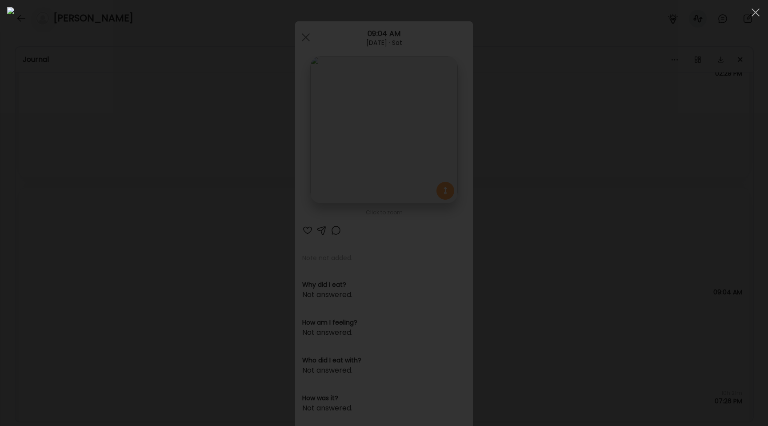
click at [30, 205] on div at bounding box center [383, 212] width 753 height 411
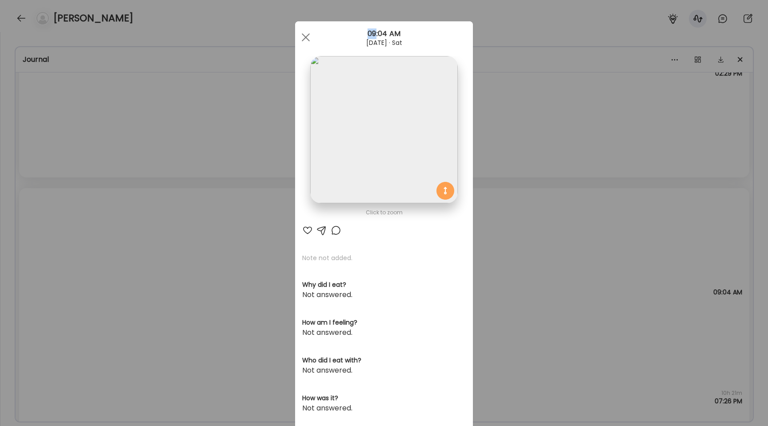
click at [30, 205] on div "Ate Coach Dashboard Wahoo! It’s official Take a moment to set up your Coach Pro…" at bounding box center [384, 213] width 768 height 426
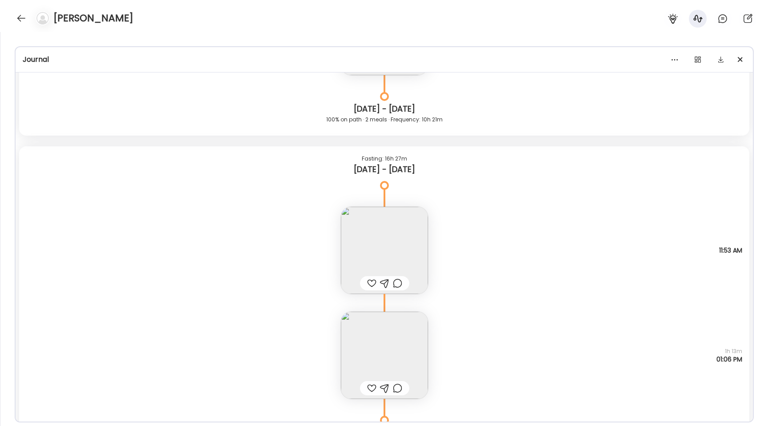
scroll to position [10542, 0]
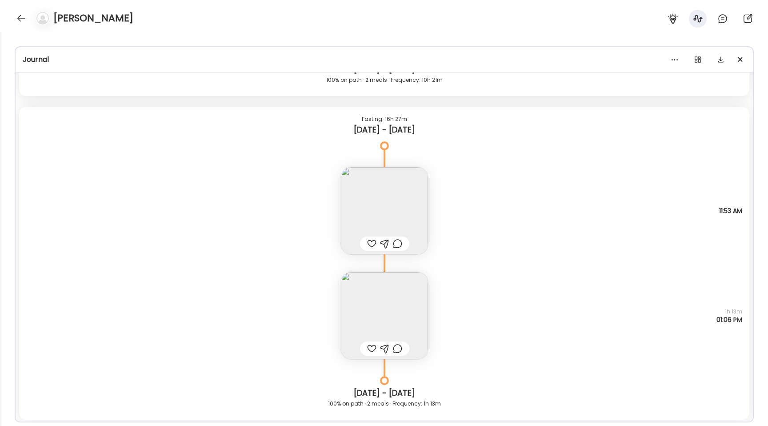
click at [358, 217] on img at bounding box center [384, 210] width 87 height 87
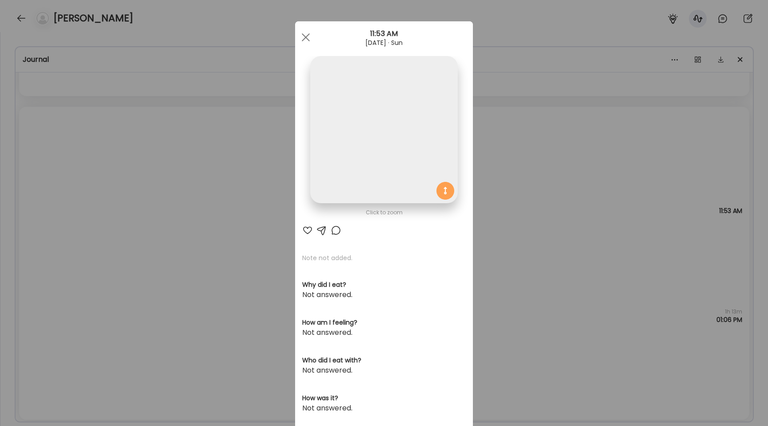
click at [364, 167] on img at bounding box center [383, 129] width 147 height 147
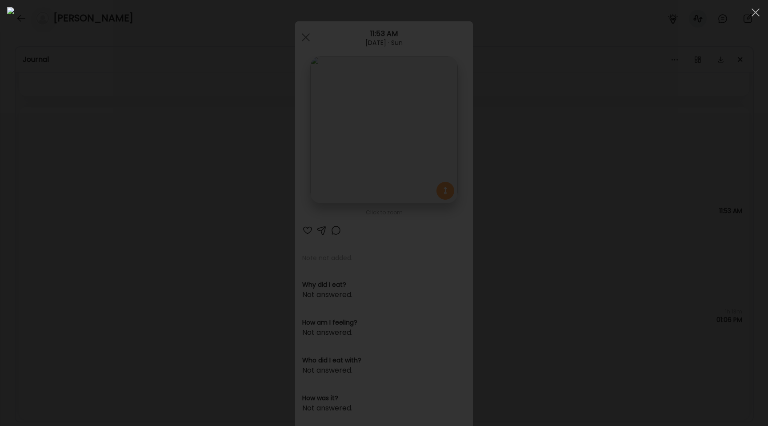
click at [104, 232] on div at bounding box center [383, 212] width 753 height 411
click at [104, 232] on div "Ate Coach Dashboard Wahoo! It’s official Take a moment to set up your Coach Pro…" at bounding box center [384, 213] width 768 height 426
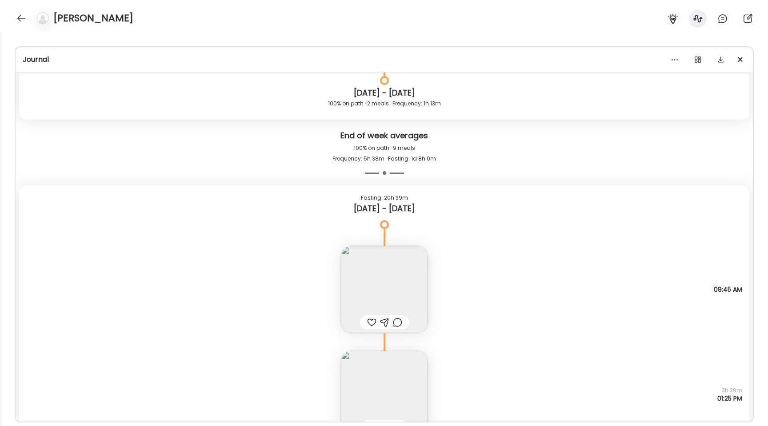
scroll to position [10889, 0]
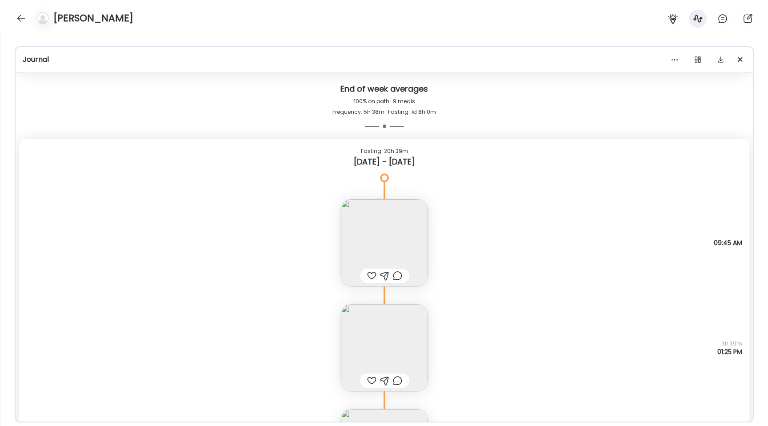
click at [342, 244] on img at bounding box center [384, 242] width 87 height 87
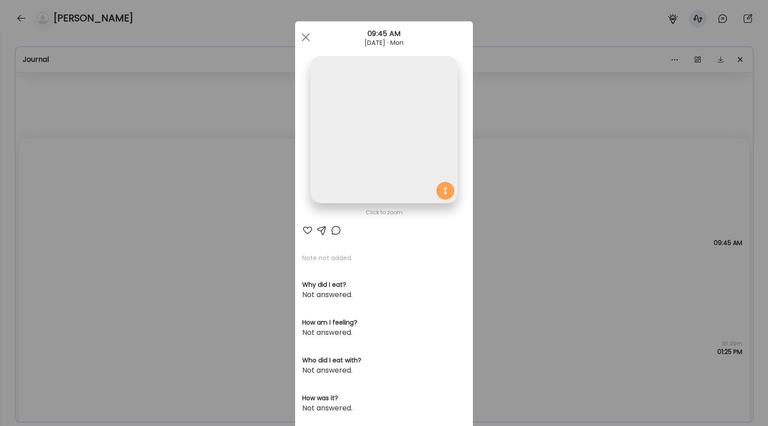
click at [326, 152] on img at bounding box center [383, 129] width 147 height 147
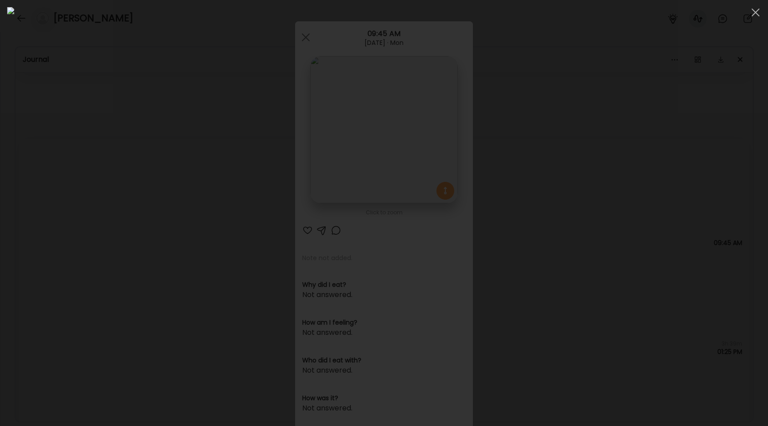
click at [126, 162] on div at bounding box center [383, 212] width 753 height 411
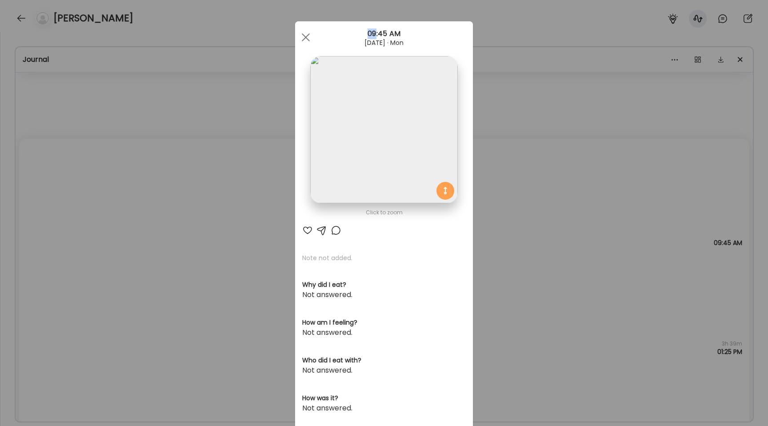
click at [126, 162] on div "Ate Coach Dashboard Wahoo! It’s official Take a moment to set up your Coach Pro…" at bounding box center [384, 213] width 768 height 426
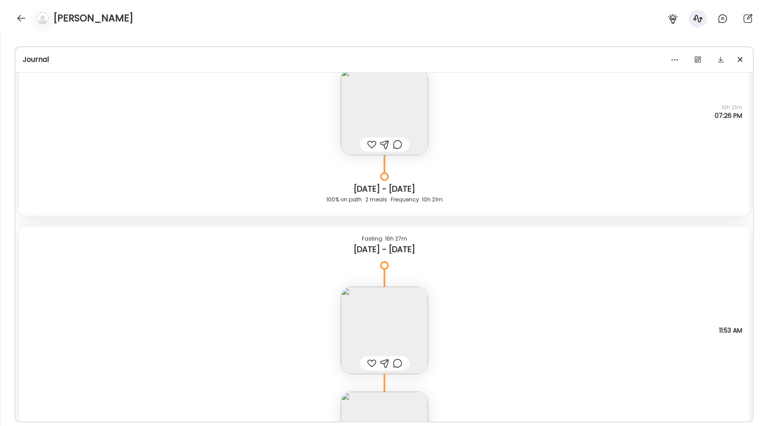
scroll to position [10397, 0]
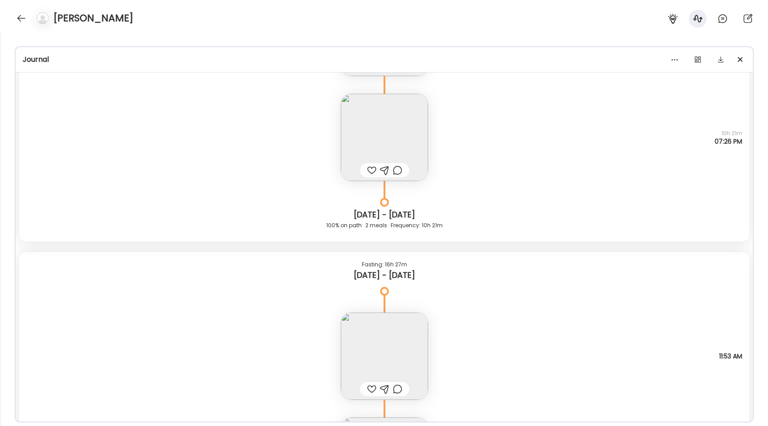
click at [352, 345] on img at bounding box center [384, 355] width 87 height 87
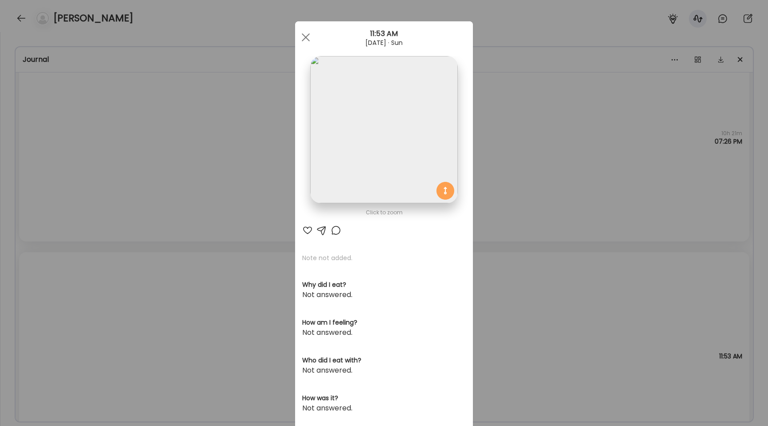
click at [358, 176] on img at bounding box center [383, 129] width 147 height 147
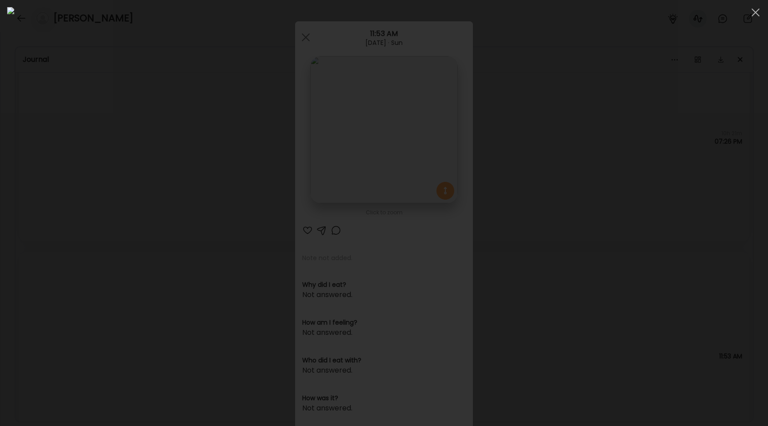
click at [146, 244] on div at bounding box center [383, 212] width 753 height 411
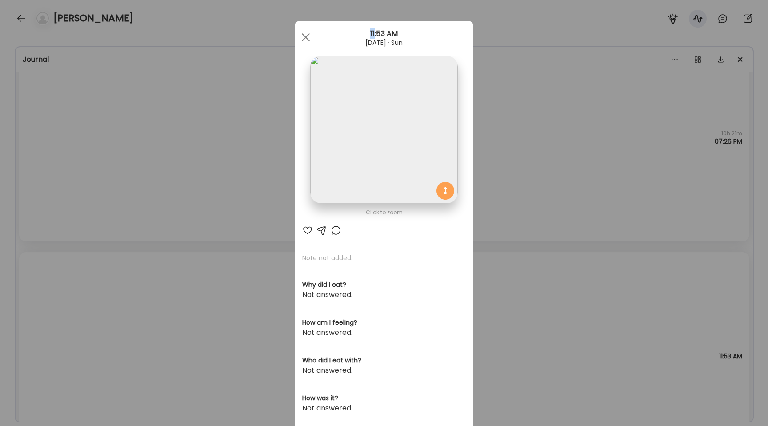
click at [146, 244] on div "Ate Coach Dashboard Wahoo! It’s official Take a moment to set up your Coach Pro…" at bounding box center [384, 213] width 768 height 426
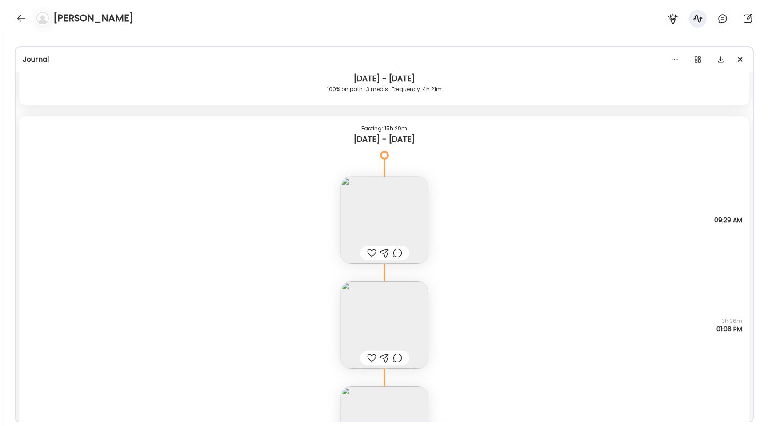
scroll to position [8774, 0]
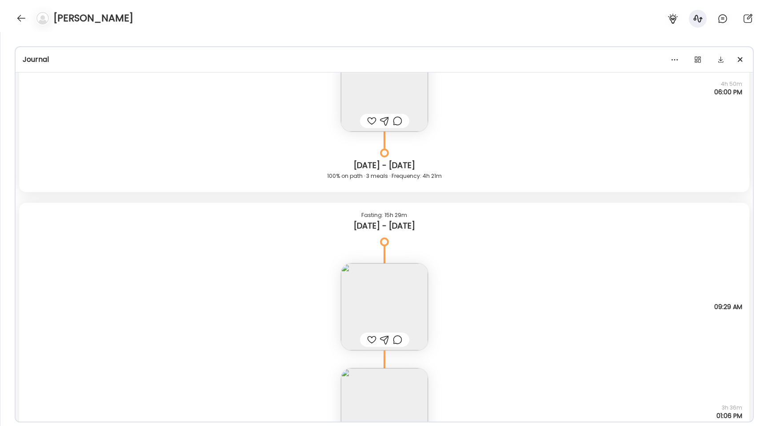
click at [386, 310] on img at bounding box center [384, 306] width 87 height 87
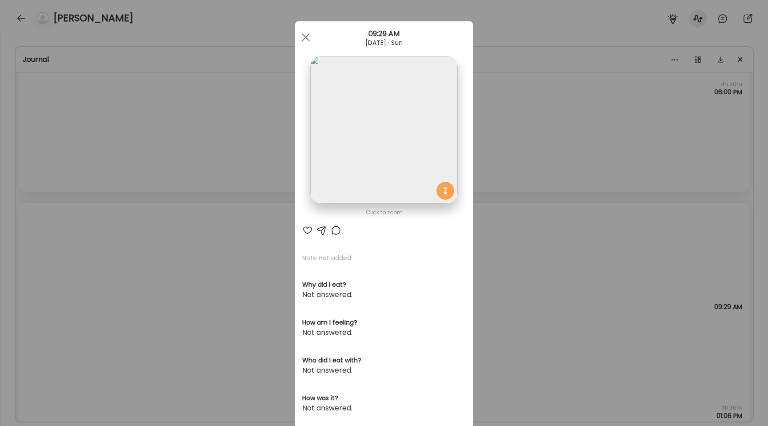
click at [356, 163] on img at bounding box center [383, 129] width 147 height 147
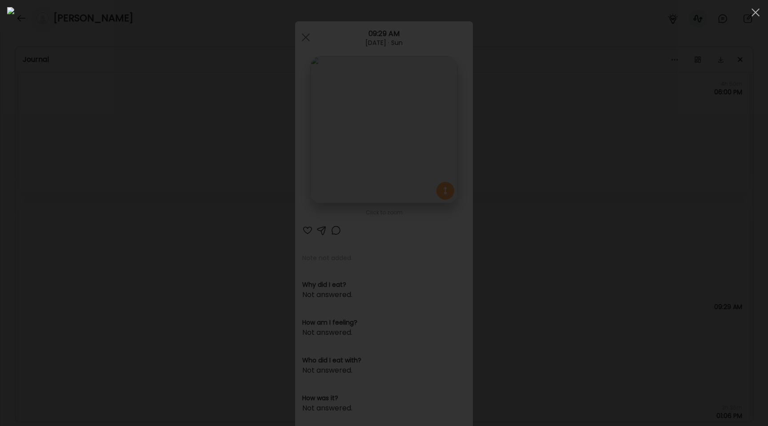
click at [76, 307] on div at bounding box center [383, 212] width 753 height 411
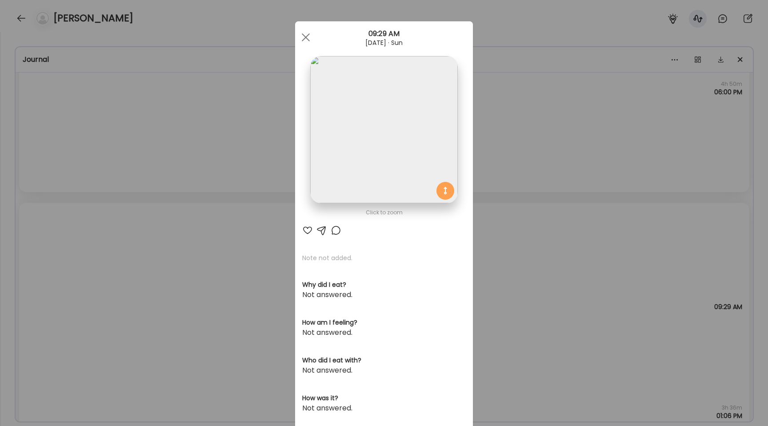
click at [74, 307] on div "Ate Coach Dashboard Wahoo! It’s official Take a moment to set up your Coach Pro…" at bounding box center [384, 213] width 768 height 426
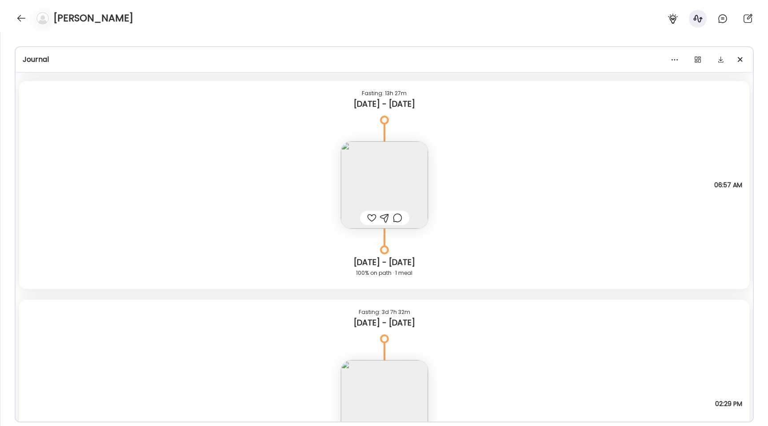
scroll to position [9829, 0]
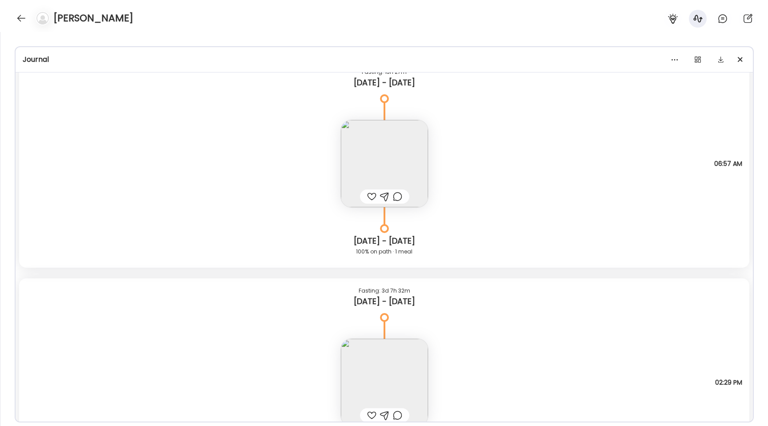
click at [388, 163] on img at bounding box center [384, 163] width 87 height 87
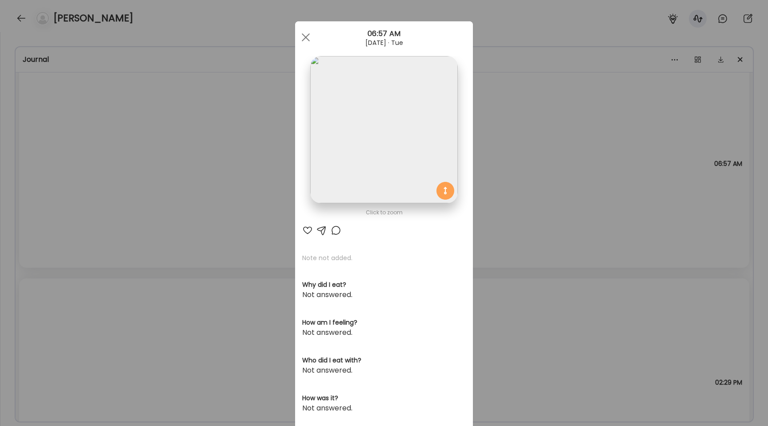
click at [390, 133] on img at bounding box center [383, 129] width 147 height 147
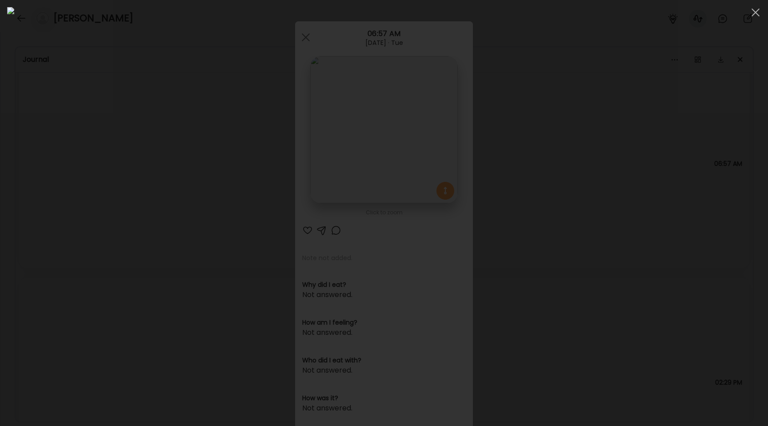
click at [81, 159] on div at bounding box center [383, 212] width 753 height 411
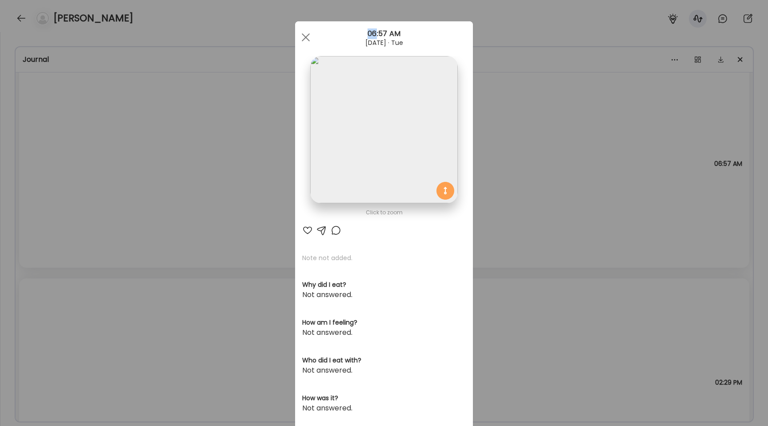
click at [81, 159] on div "Ate Coach Dashboard Wahoo! It’s official Take a moment to set up your Coach Pro…" at bounding box center [384, 213] width 768 height 426
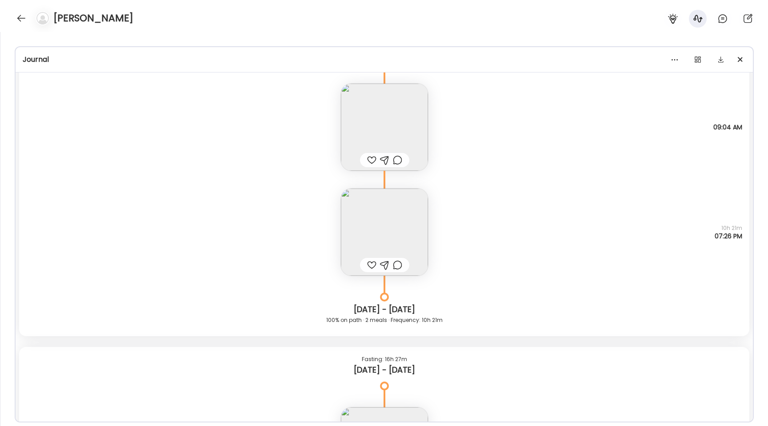
scroll to position [10379, 0]
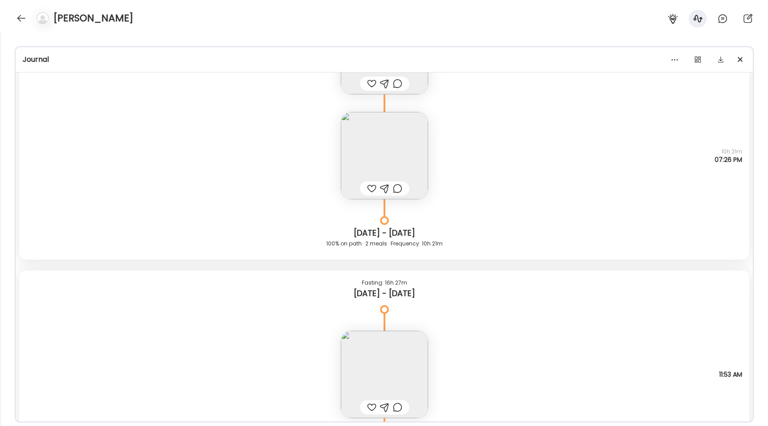
click at [371, 161] on img at bounding box center [384, 155] width 87 height 87
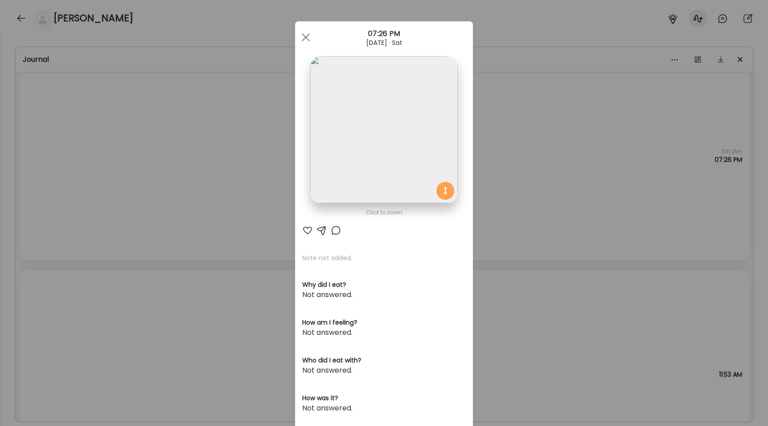
click at [396, 120] on img at bounding box center [383, 129] width 147 height 147
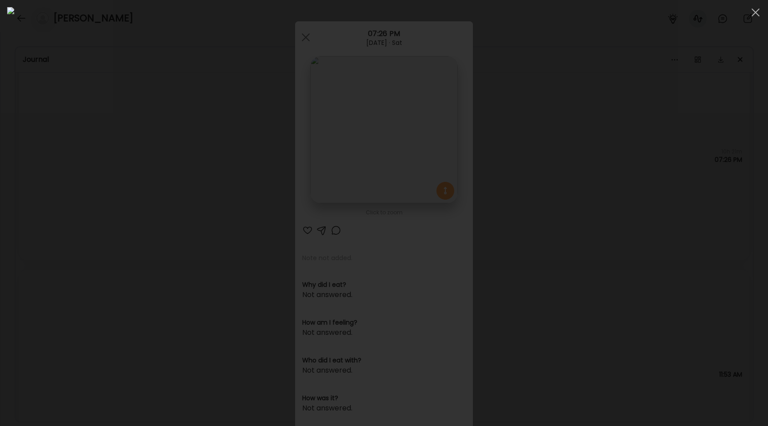
click at [143, 119] on div at bounding box center [383, 212] width 753 height 411
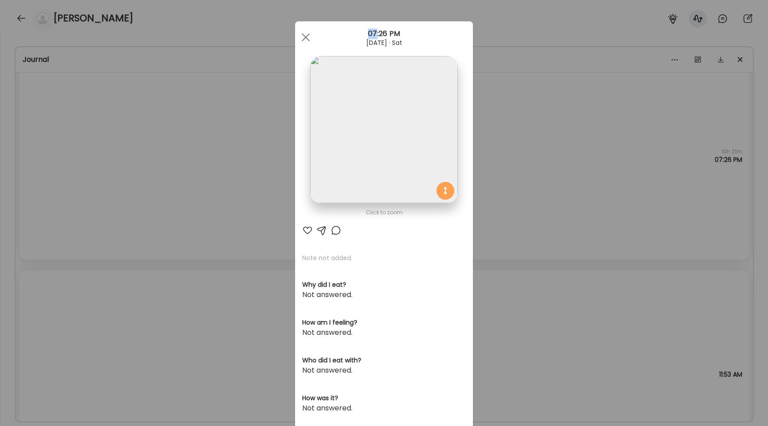
click at [143, 119] on div "Ate Coach Dashboard Wahoo! It’s official Take a moment to set up your Coach Pro…" at bounding box center [384, 213] width 768 height 426
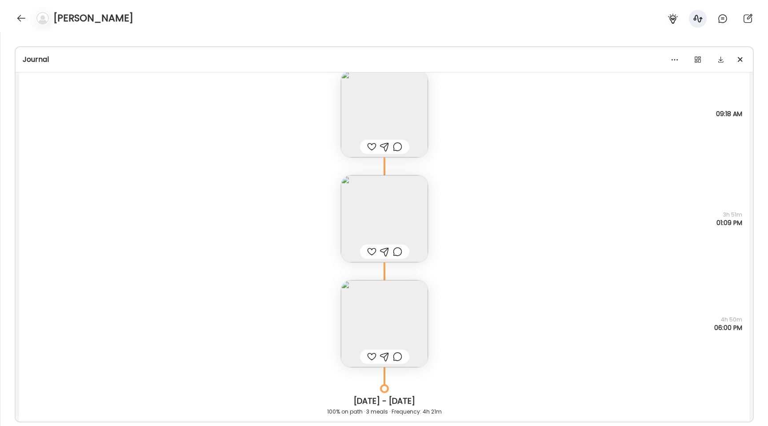
scroll to position [8507, 0]
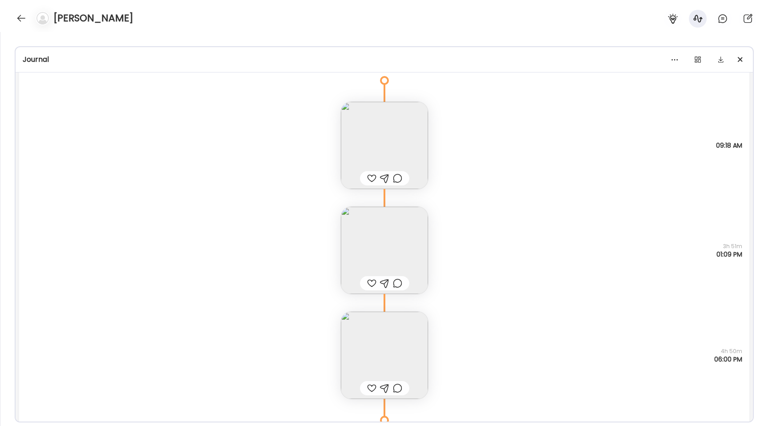
click at [398, 243] on img at bounding box center [384, 250] width 87 height 87
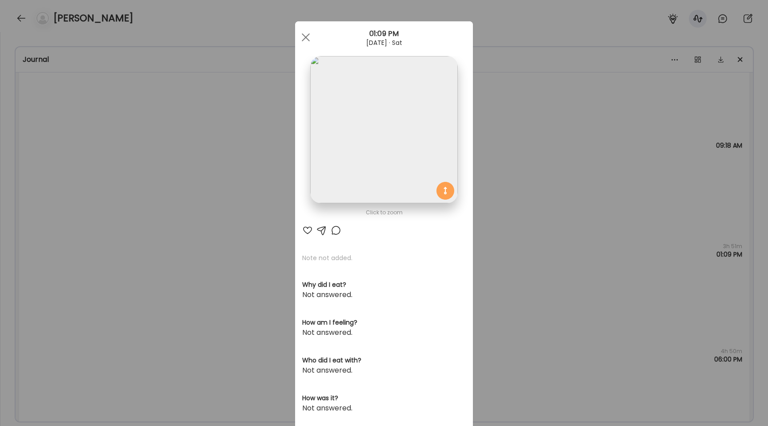
click at [381, 152] on img at bounding box center [383, 129] width 147 height 147
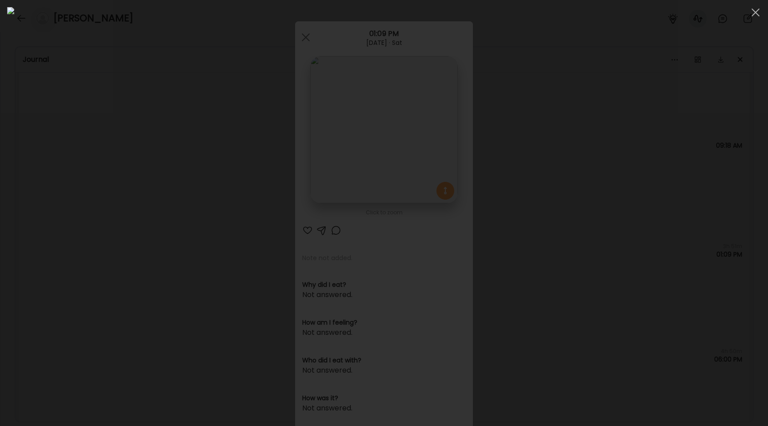
click at [146, 170] on div at bounding box center [383, 212] width 753 height 411
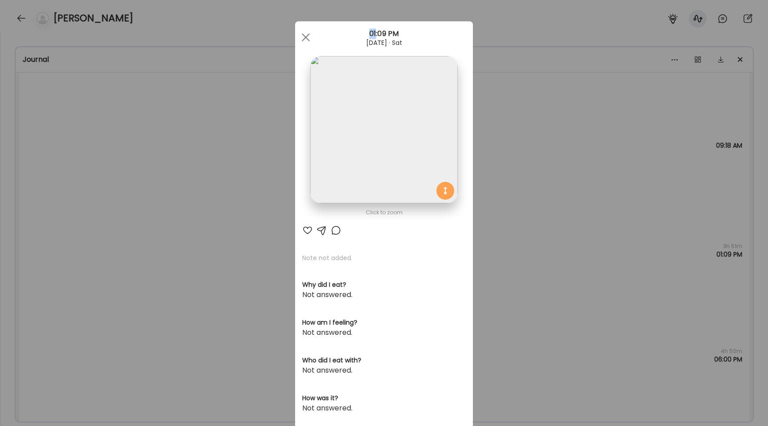
click at [146, 170] on div "Ate Coach Dashboard Wahoo! It’s official Take a moment to set up your Coach Pro…" at bounding box center [384, 213] width 768 height 426
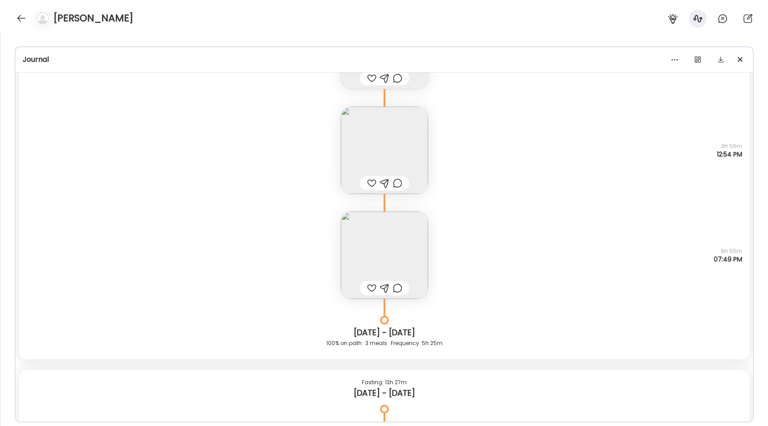
scroll to position [2136, 0]
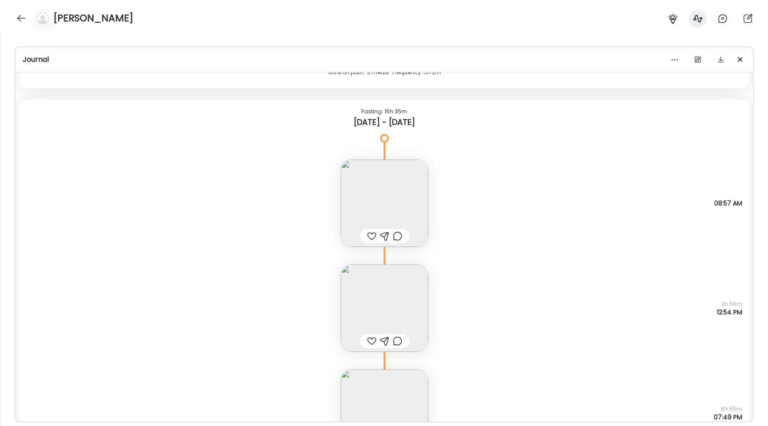
click at [387, 297] on img at bounding box center [384, 307] width 87 height 87
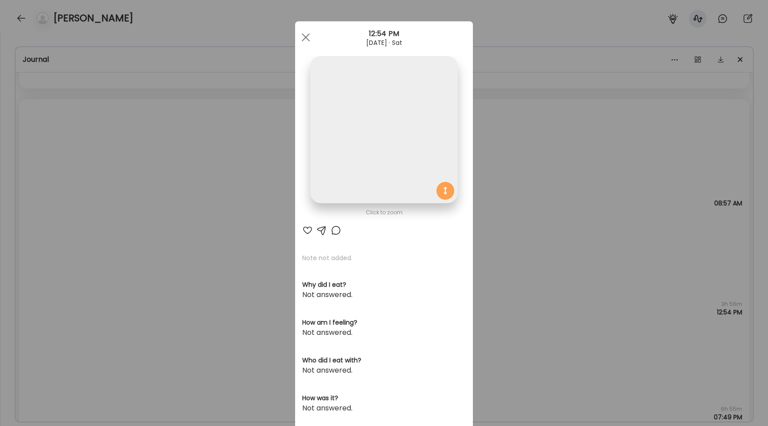
click at [380, 177] on img at bounding box center [383, 129] width 147 height 147
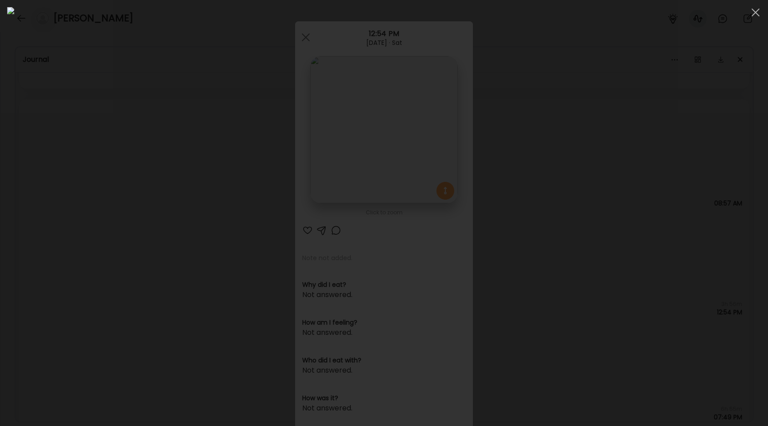
click at [114, 163] on div at bounding box center [383, 212] width 753 height 411
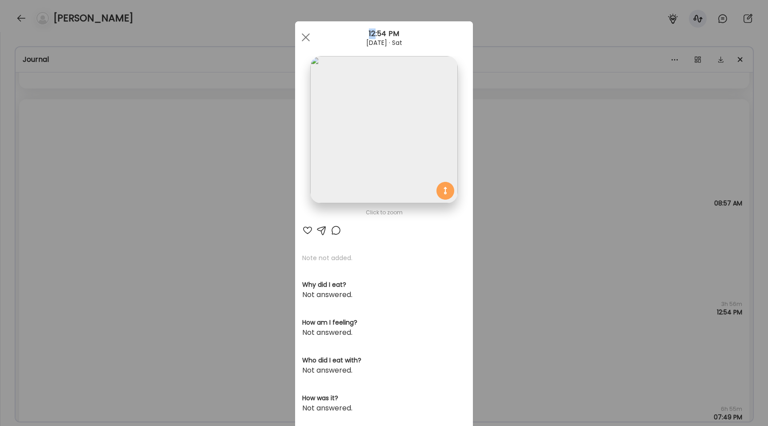
click at [114, 163] on div "Ate Coach Dashboard Wahoo! It’s official Take a moment to set up your Coach Pro…" at bounding box center [384, 213] width 768 height 426
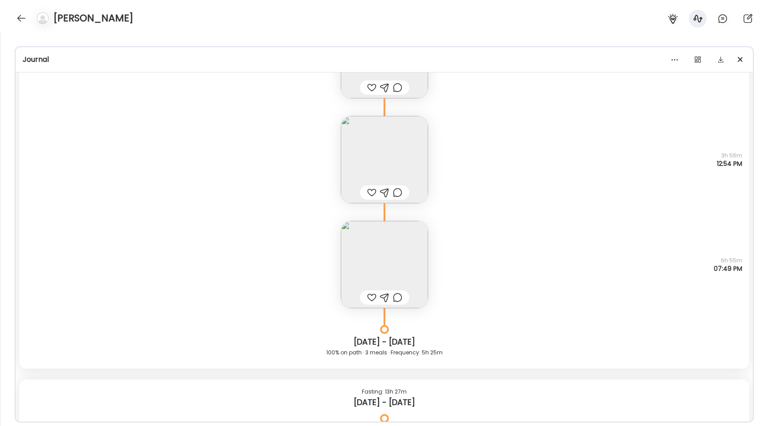
scroll to position [2287, 0]
click at [382, 249] on img at bounding box center [384, 260] width 87 height 87
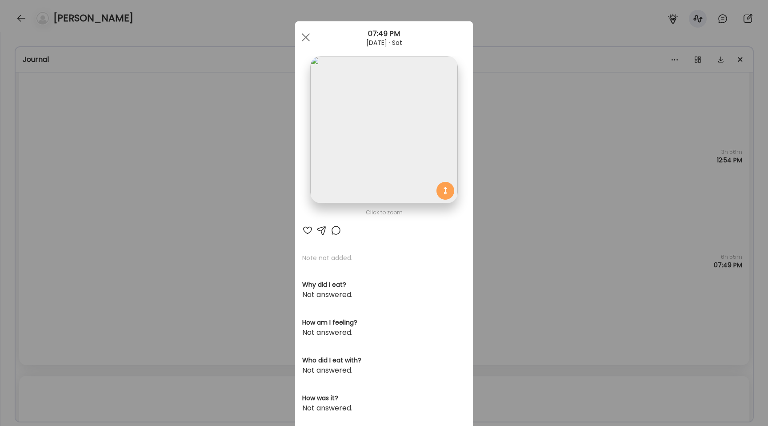
click at [374, 153] on img at bounding box center [383, 129] width 147 height 147
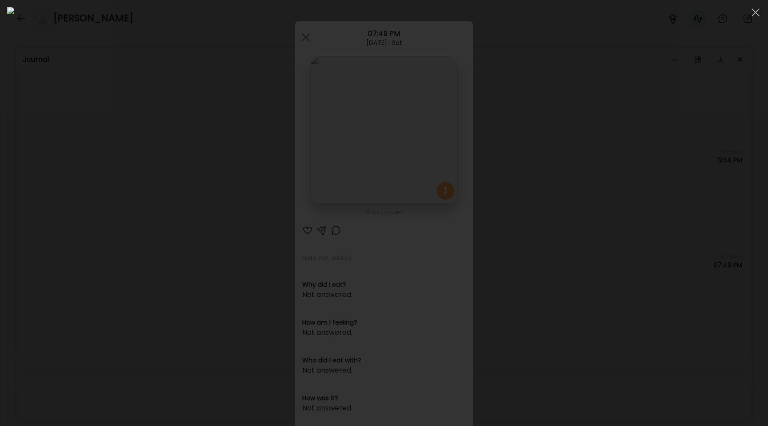
click at [126, 182] on div at bounding box center [383, 212] width 753 height 411
click at [126, 182] on div "Ate Coach Dashboard Wahoo! It’s official Take a moment to set up your Coach Pro…" at bounding box center [384, 213] width 768 height 426
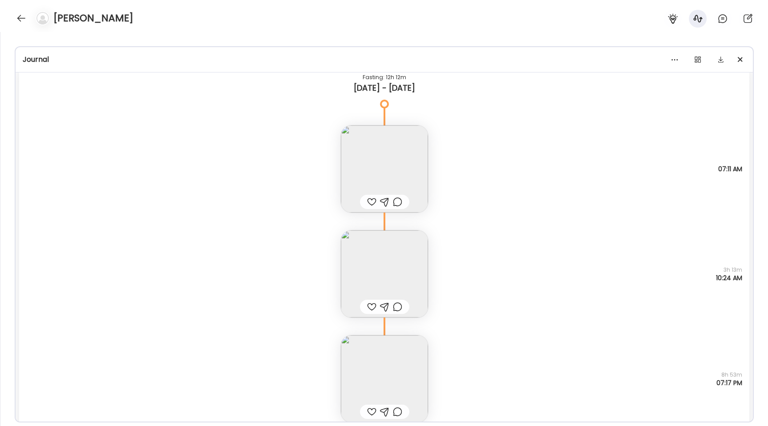
scroll to position [12152, 0]
